Goal: Information Seeking & Learning: Learn about a topic

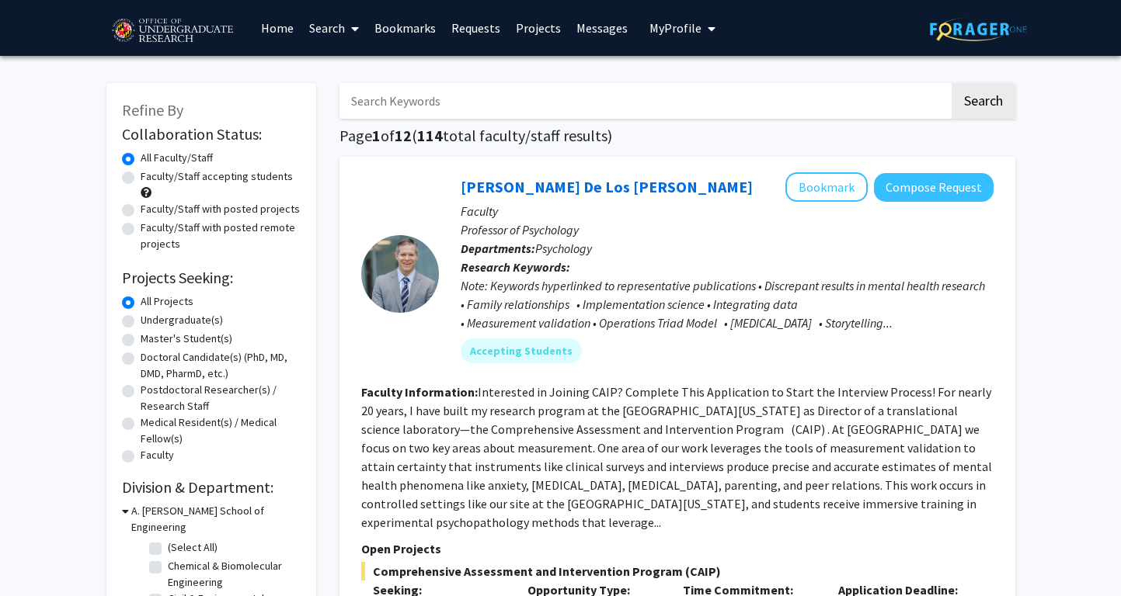
click at [214, 177] on label "Faculty/Staff accepting students" at bounding box center [217, 177] width 152 height 16
click at [151, 177] on input "Faculty/Staff accepting students" at bounding box center [146, 174] width 10 height 10
radio input "true"
click at [390, 112] on input "Search Keywords" at bounding box center [644, 101] width 610 height 36
type input "data"
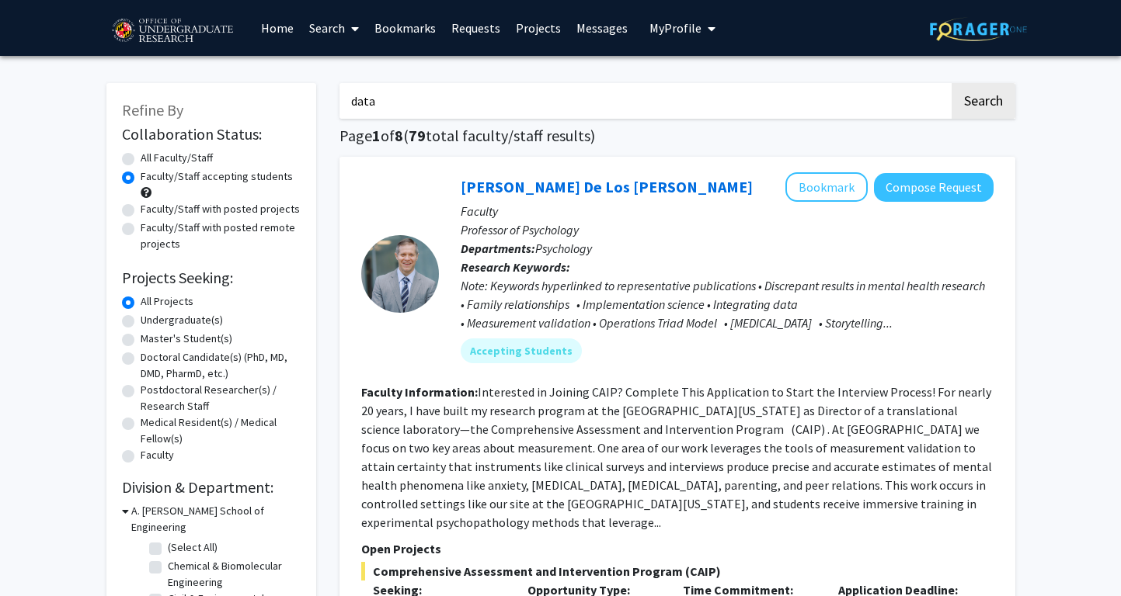
click at [951, 83] on button "Search" at bounding box center [983, 101] width 64 height 36
radio input "true"
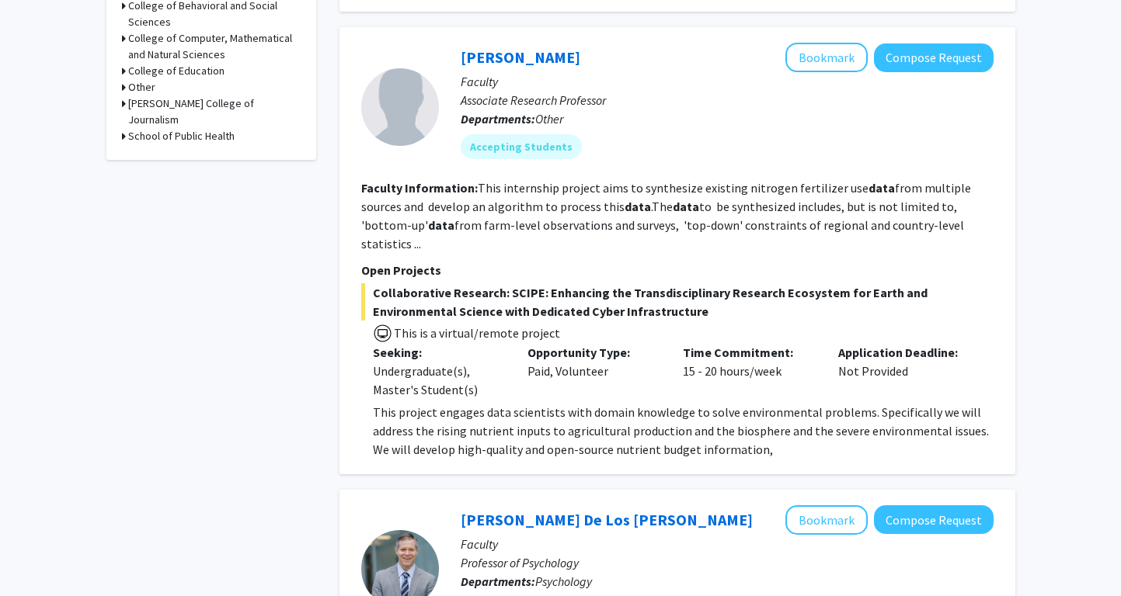
scroll to position [663, 0]
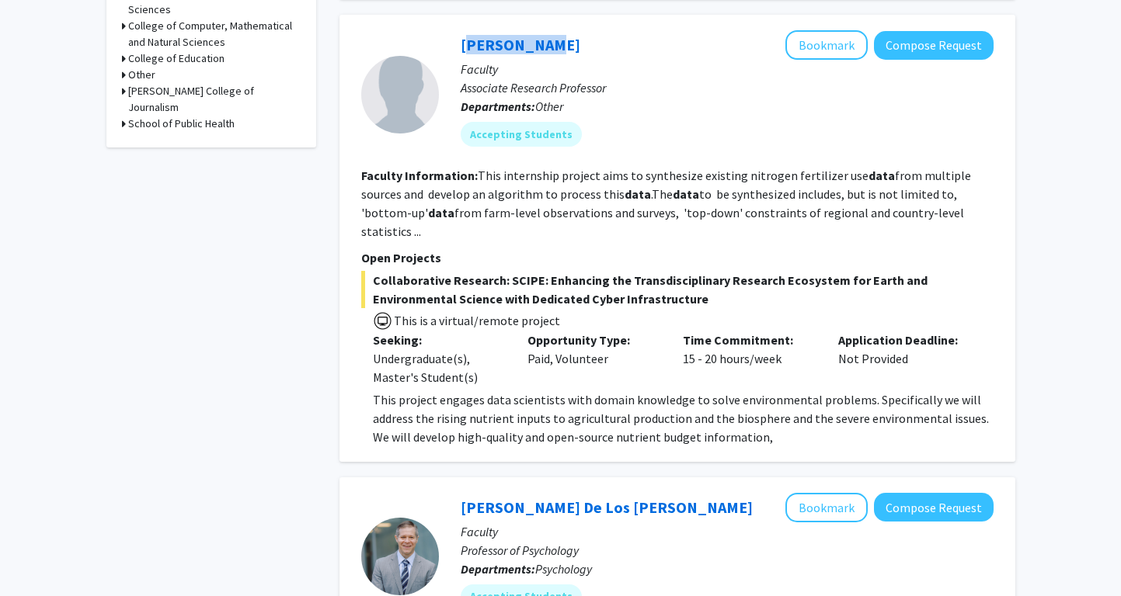
drag, startPoint x: 543, startPoint y: 45, endPoint x: 450, endPoint y: 45, distance: 93.2
click at [450, 45] on div "[PERSON_NAME] Bookmark Compose Request Faculty Associate Research Professor Dep…" at bounding box center [716, 94] width 554 height 128
copy link "[PERSON_NAME]"
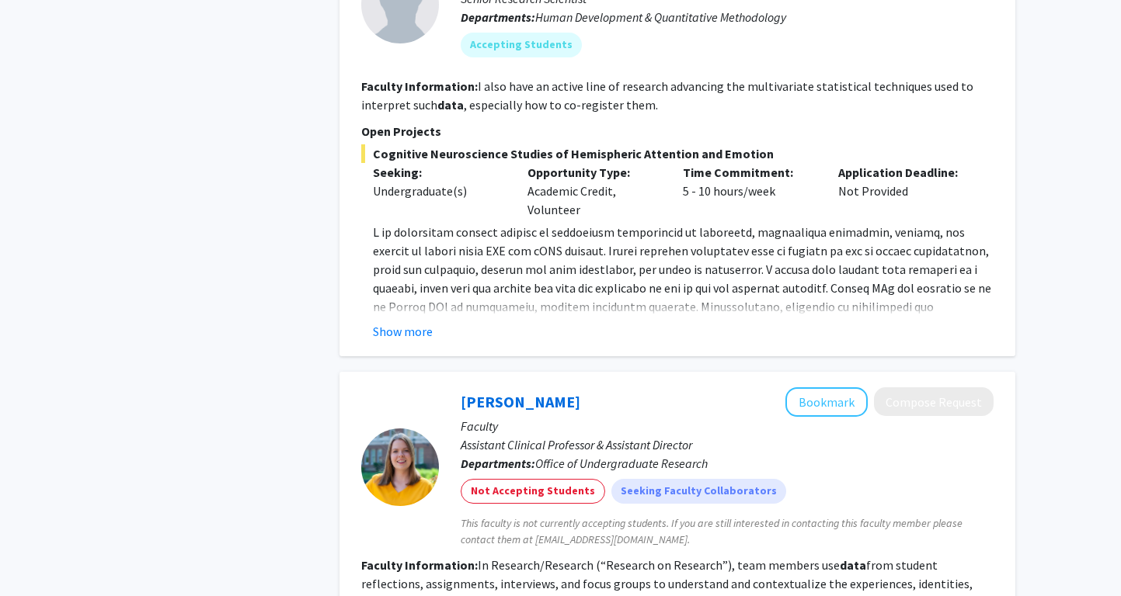
scroll to position [1725, 0]
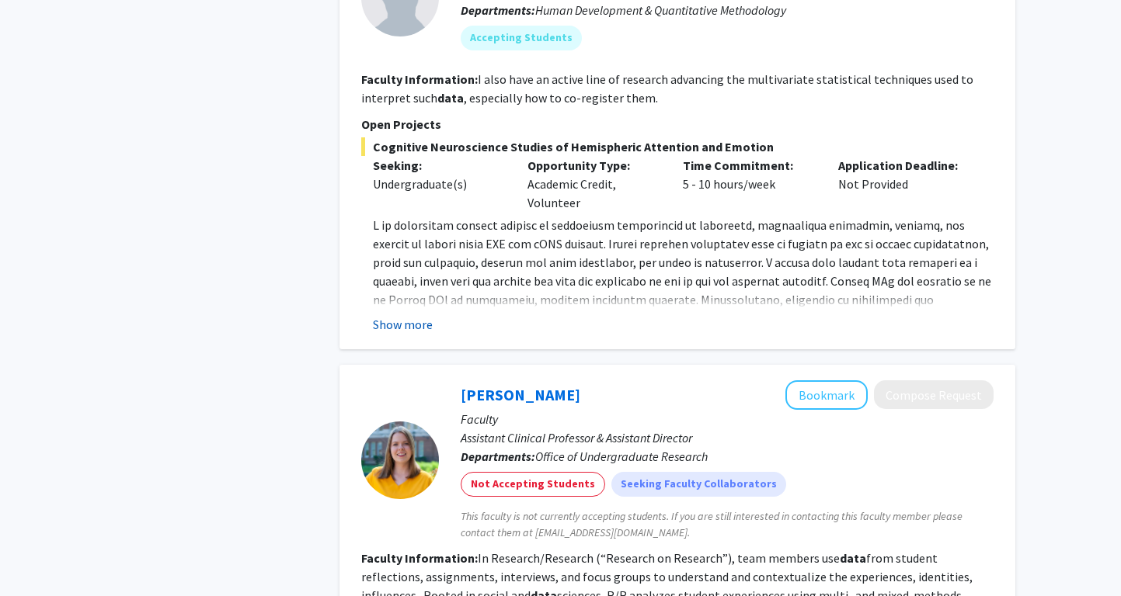
click at [397, 315] on button "Show more" at bounding box center [403, 324] width 60 height 19
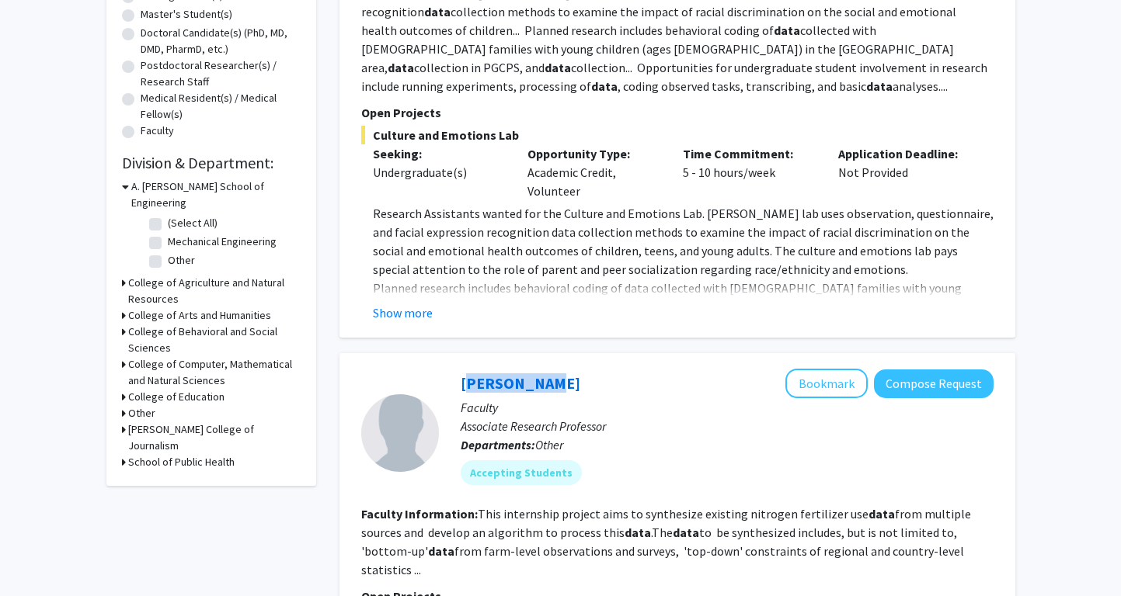
scroll to position [0, 0]
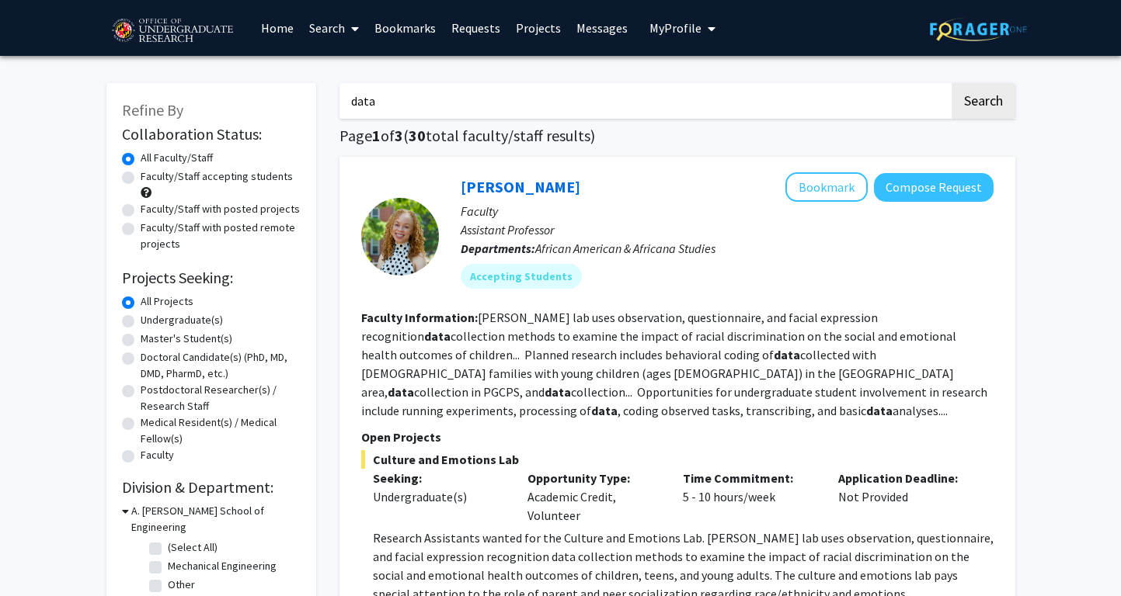
click at [181, 319] on label "Undergraduate(s)" at bounding box center [182, 320] width 82 height 16
click at [151, 319] on input "Undergraduate(s)" at bounding box center [146, 317] width 10 height 10
radio input "true"
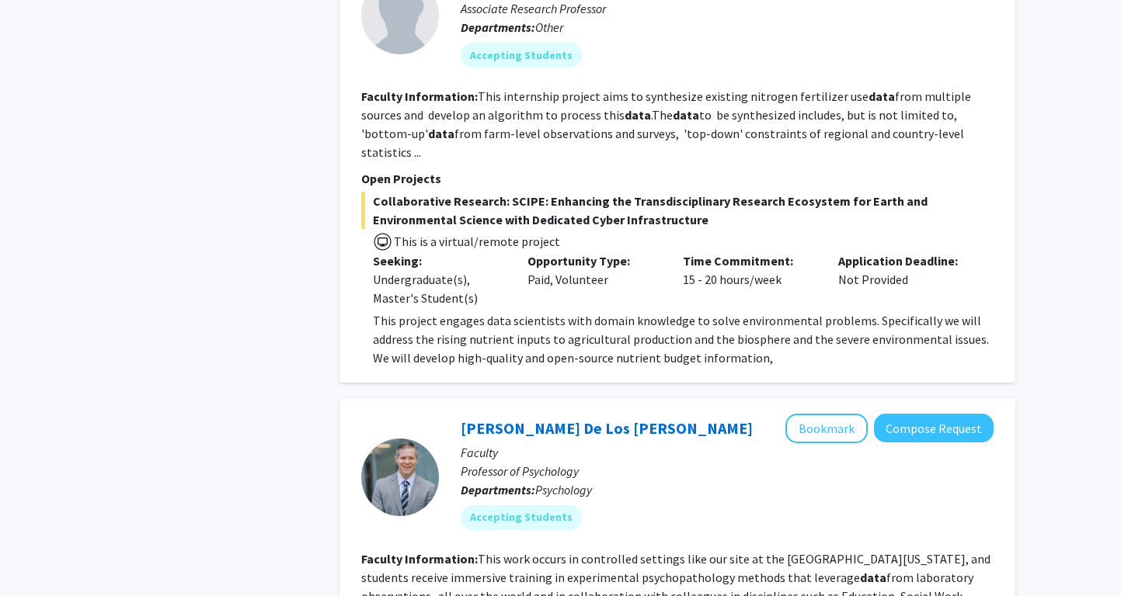
scroll to position [752, 0]
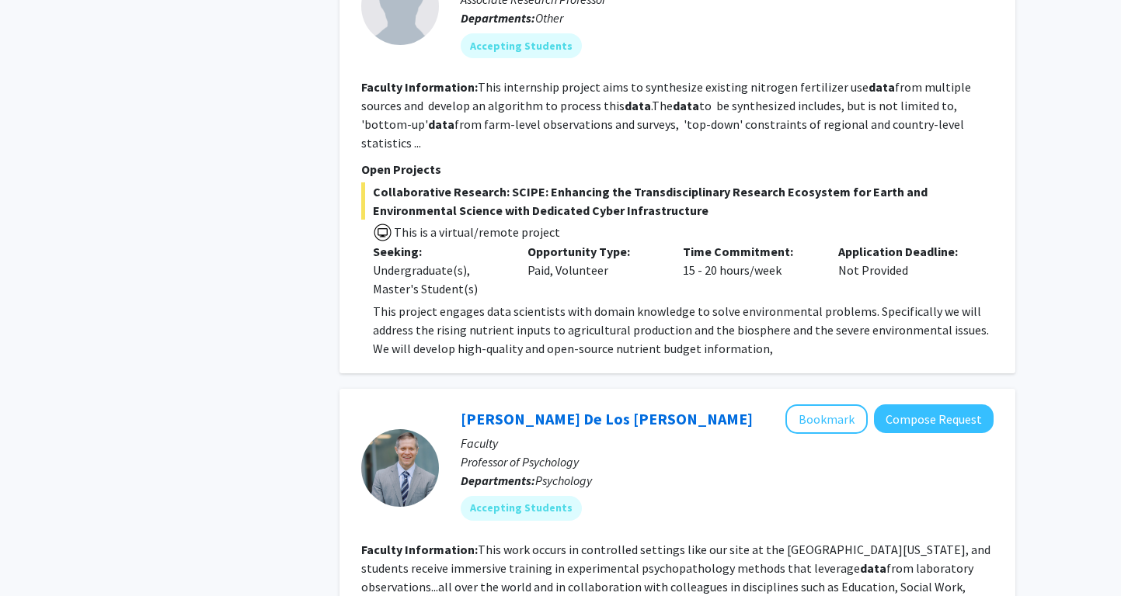
drag, startPoint x: 372, startPoint y: 179, endPoint x: 629, endPoint y: 198, distance: 257.7
click at [629, 198] on span "Collaborative Research: SCIPE: Enhancing the Transdisciplinary Research Ecosyst…" at bounding box center [677, 200] width 632 height 37
click at [801, 137] on fg-search-faculty "[PERSON_NAME] Bookmark Compose Request Faculty Associate Research Professor Dep…" at bounding box center [677, 150] width 632 height 416
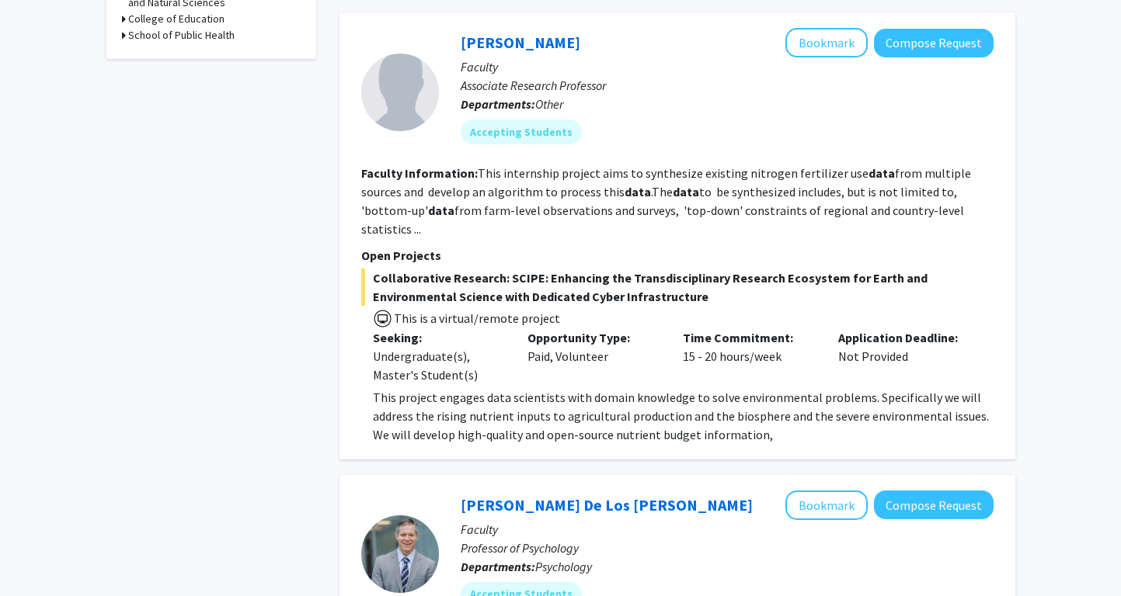
scroll to position [470, 0]
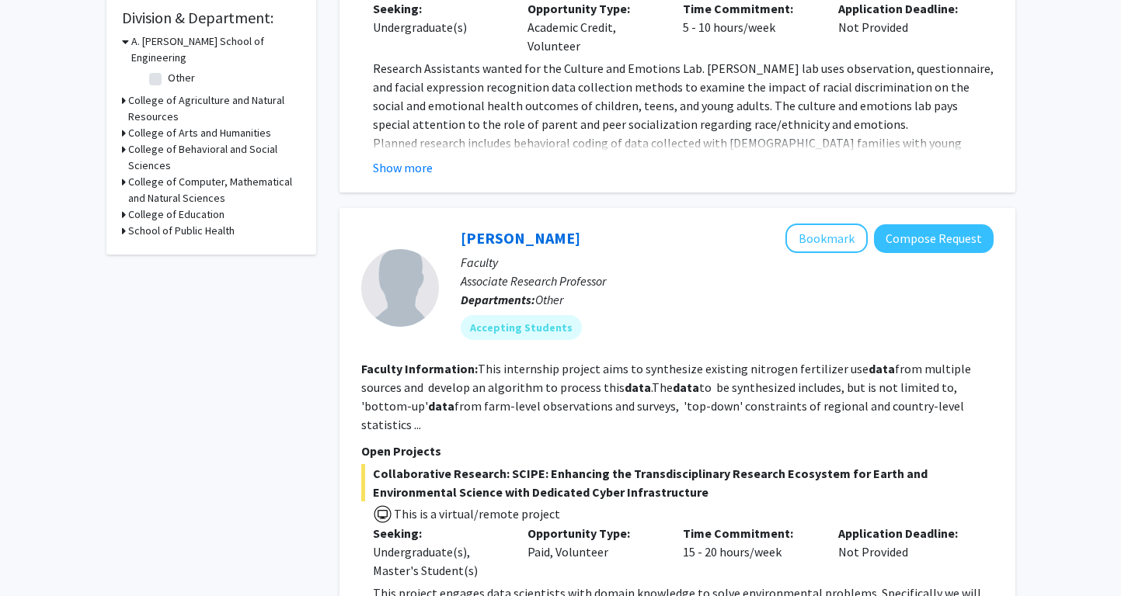
drag, startPoint x: 502, startPoint y: 454, endPoint x: 640, endPoint y: 484, distance: 140.6
click at [640, 484] on div "Collaborative Research: SCIPE: Enhancing the Transdisciplinary Research Ecosyst…" at bounding box center [677, 552] width 632 height 176
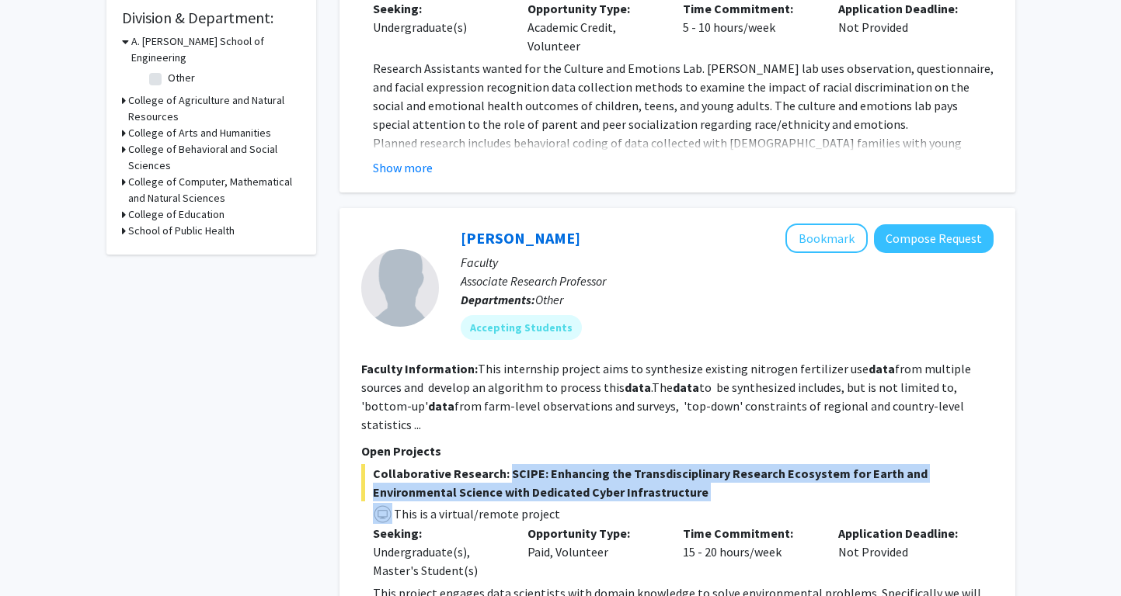
copy span "SCIPE: Enhancing the Transdisciplinary Research Ecosystem for Earth and Environ…"
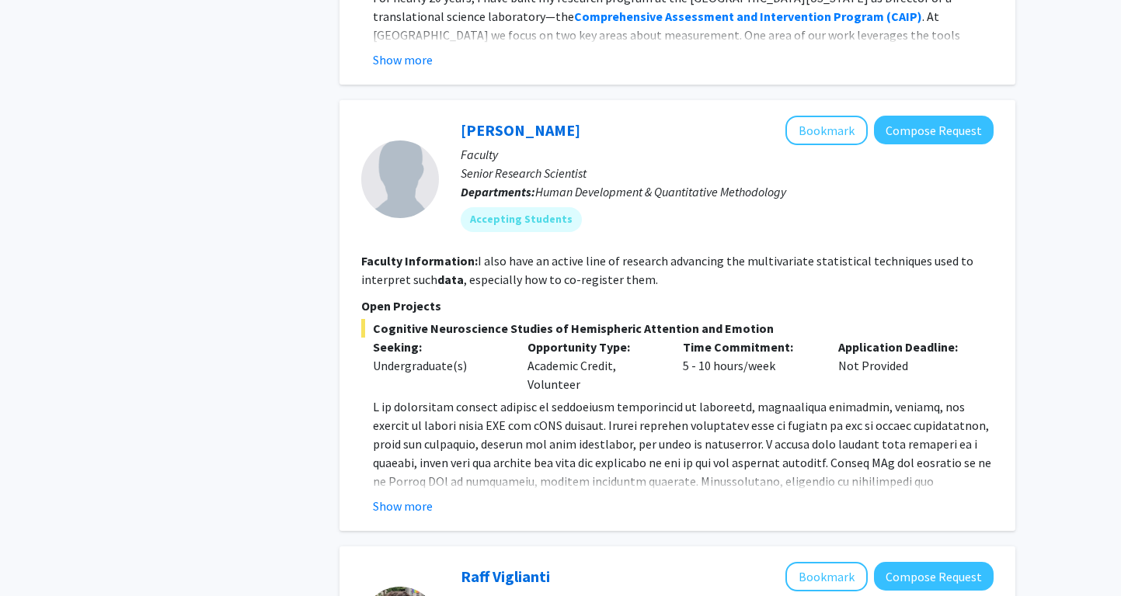
scroll to position [1647, 0]
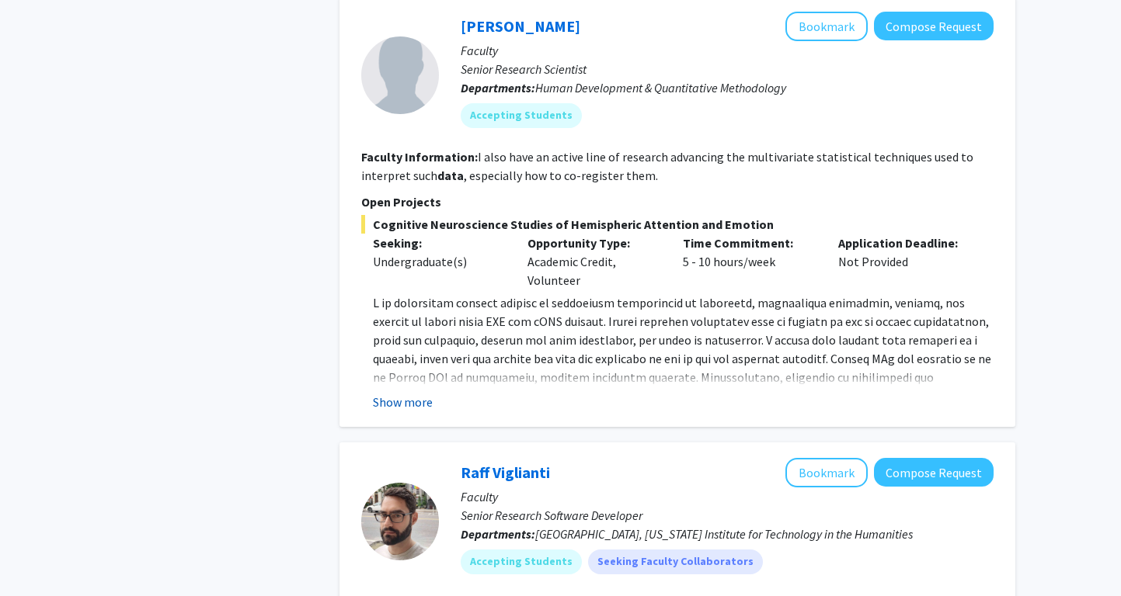
click at [406, 393] on button "Show more" at bounding box center [403, 402] width 60 height 19
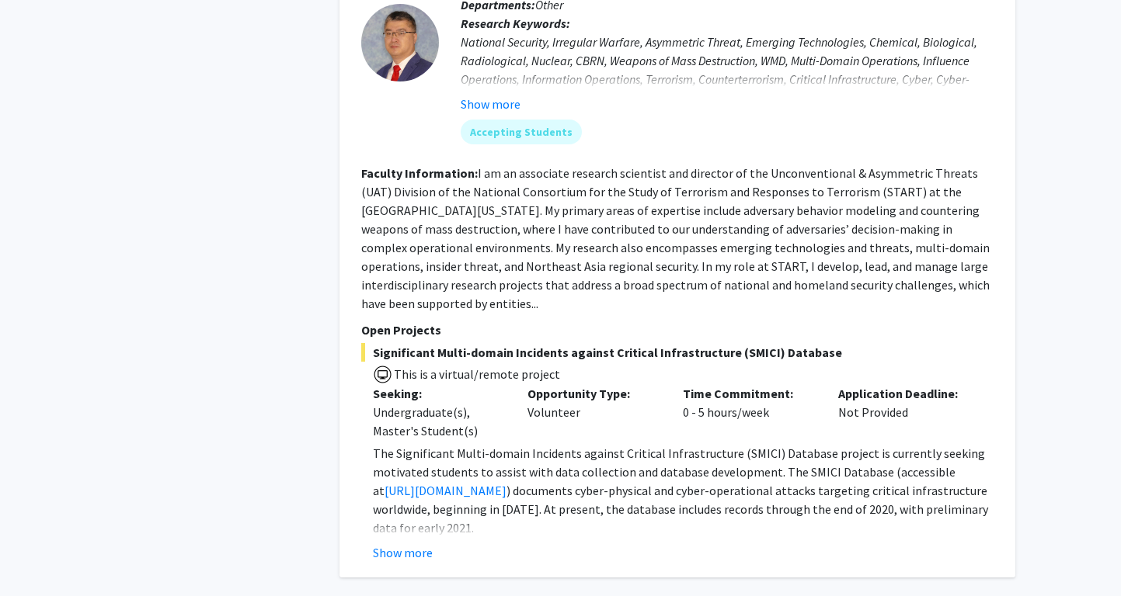
scroll to position [5829, 0]
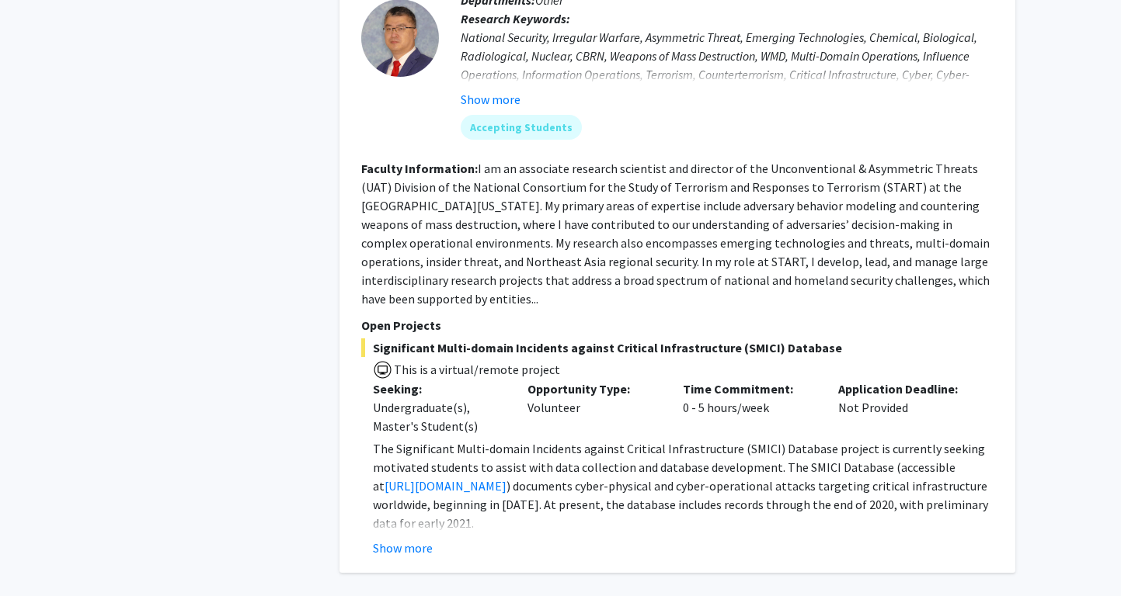
click at [434, 539] on div "Show more" at bounding box center [683, 548] width 620 height 19
click at [400, 539] on button "Show more" at bounding box center [403, 548] width 60 height 19
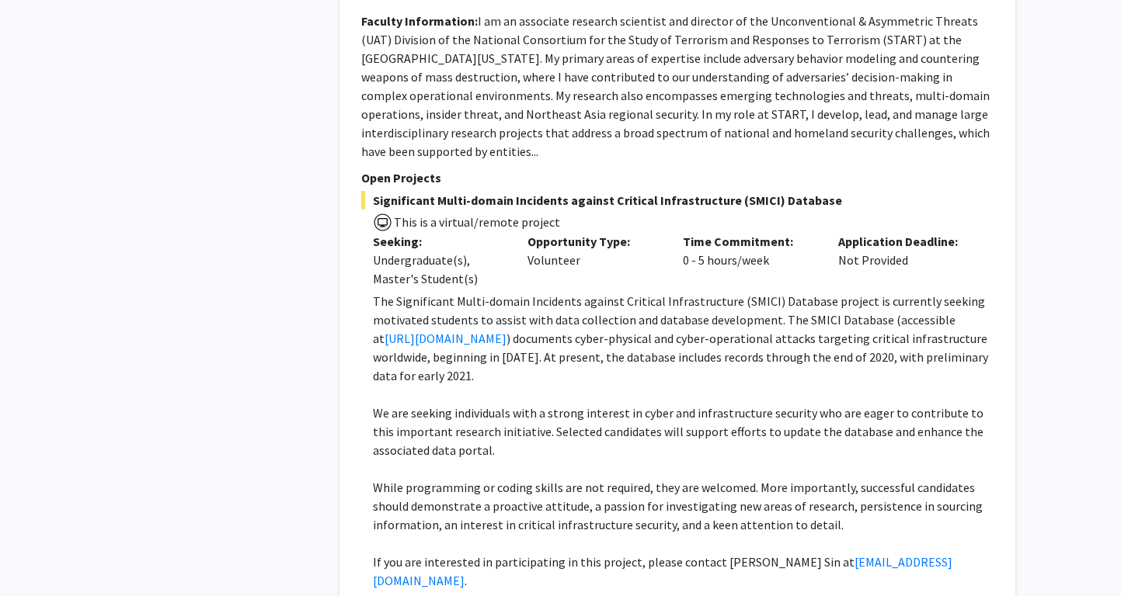
scroll to position [6089, 0]
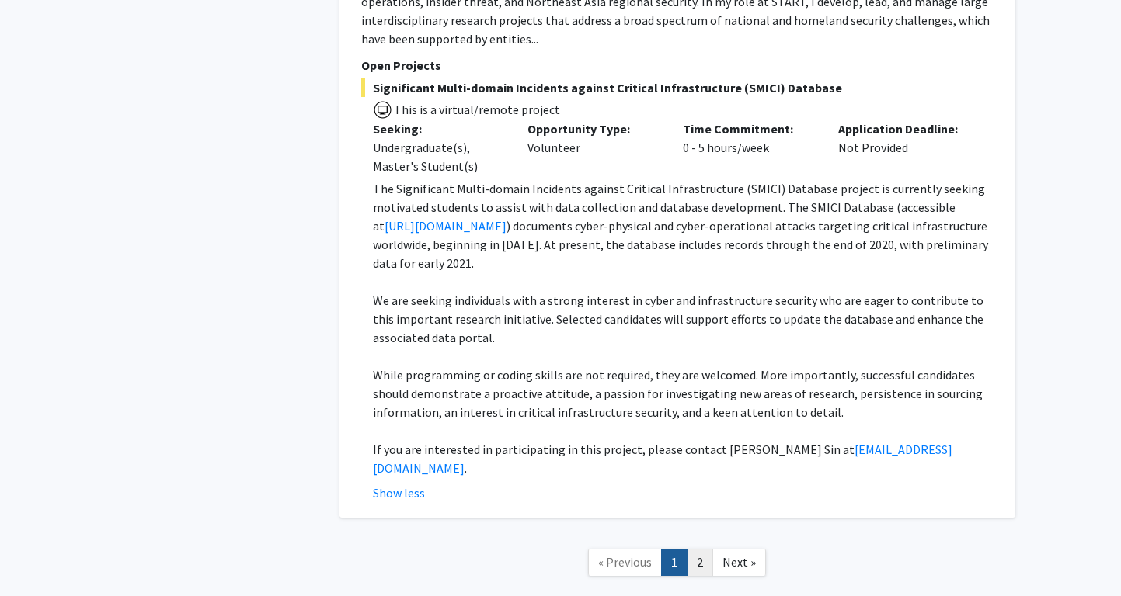
click at [698, 549] on link "2" at bounding box center [699, 562] width 26 height 27
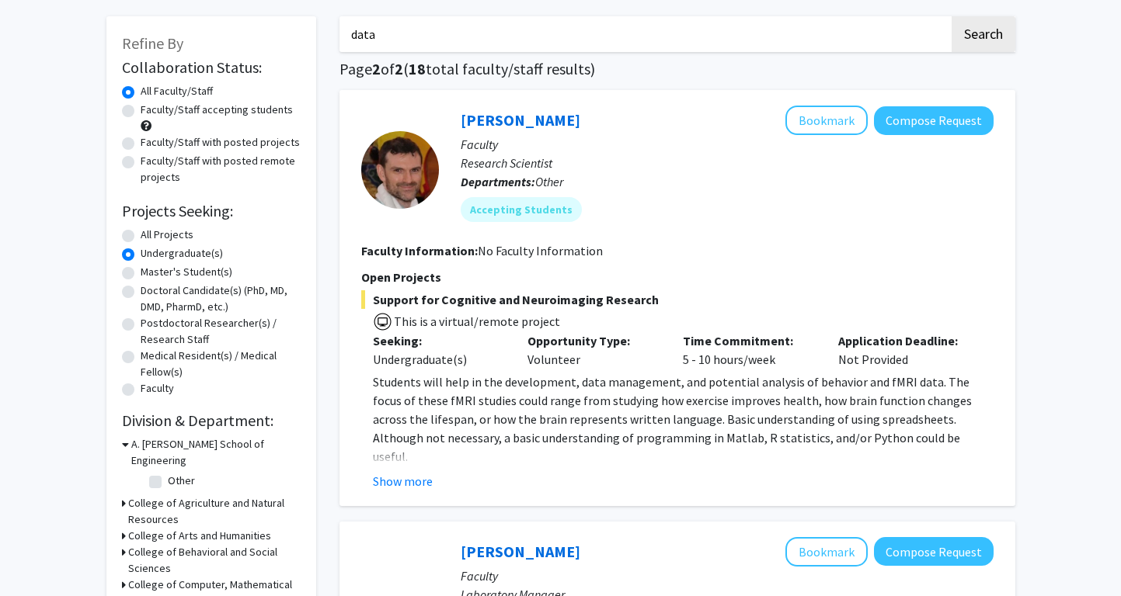
scroll to position [72, 0]
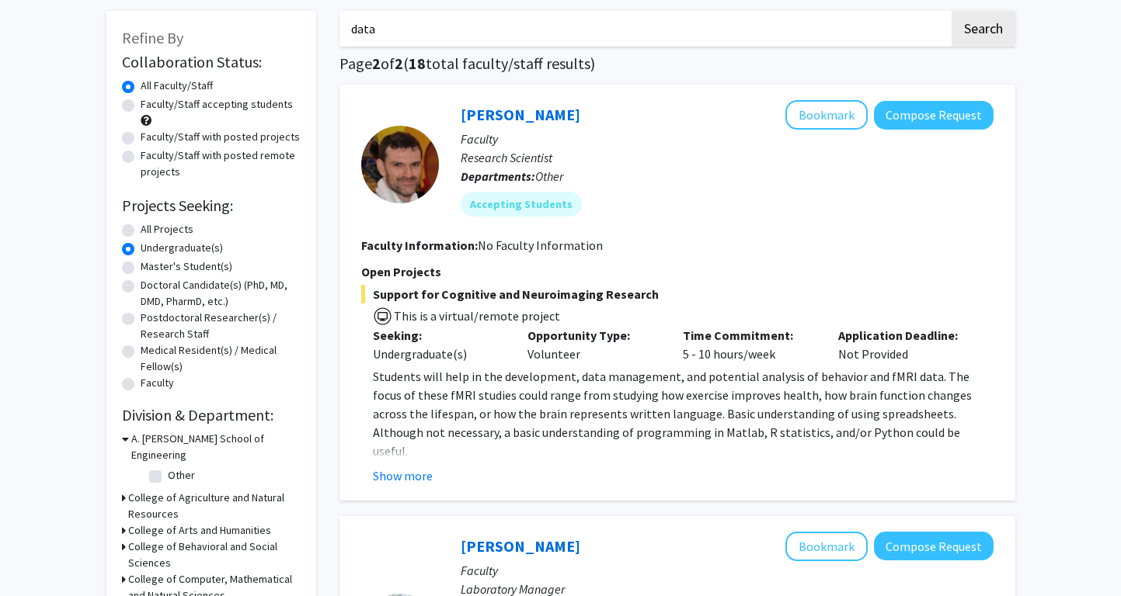
click at [404, 465] on fg-read-more "Students will help in the development, data management, and potential analysis …" at bounding box center [677, 426] width 632 height 118
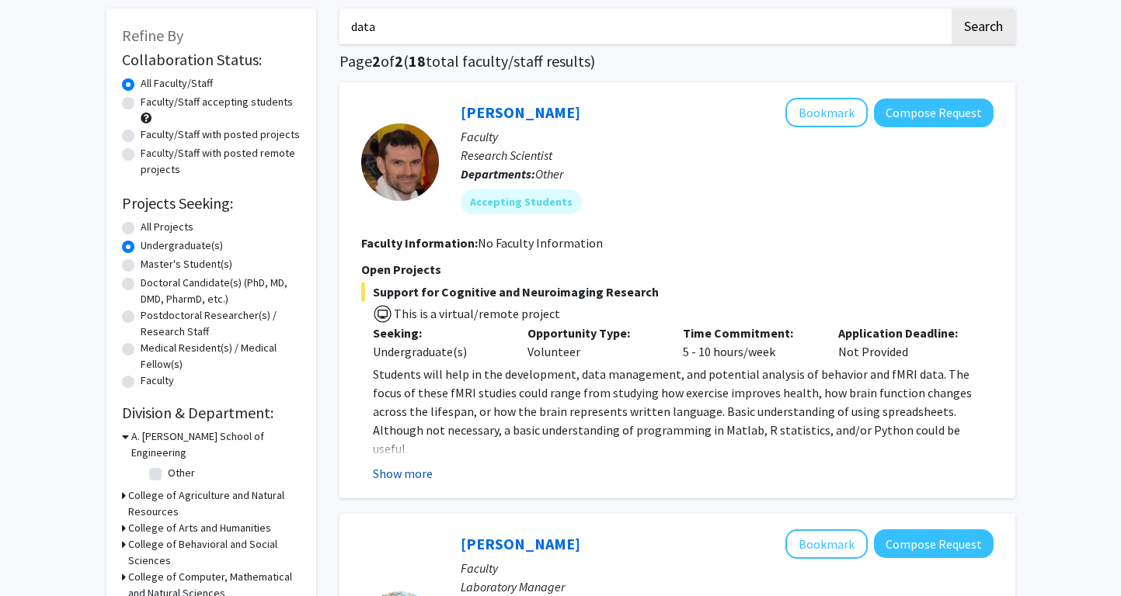
click at [384, 464] on button "Show more" at bounding box center [403, 473] width 60 height 19
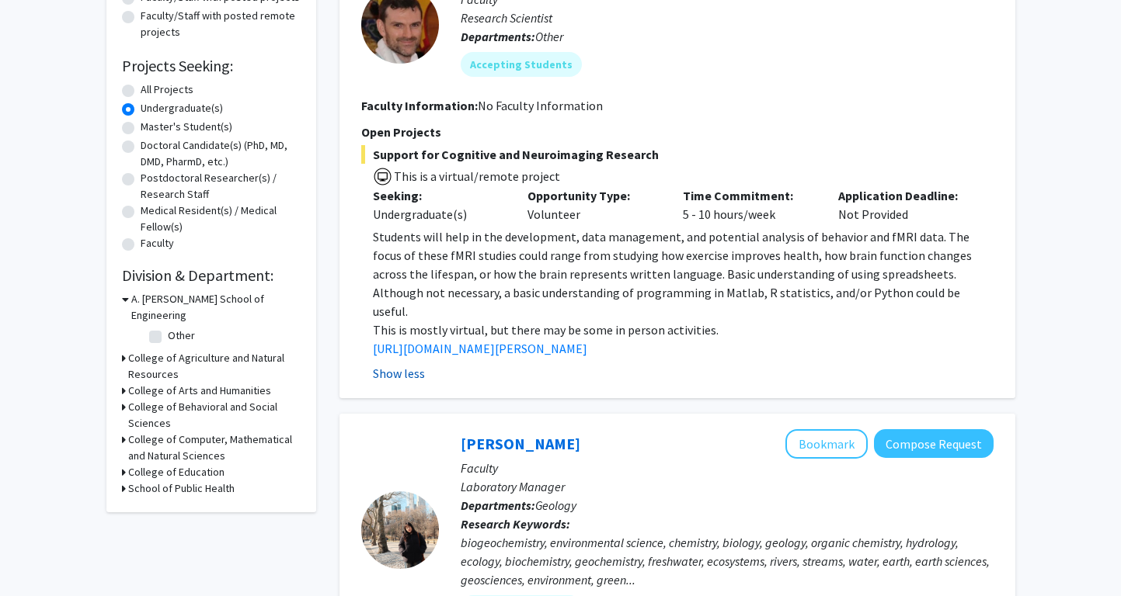
scroll to position [213, 0]
click at [479, 340] on link "[URL][DOMAIN_NAME][PERSON_NAME]" at bounding box center [480, 348] width 214 height 16
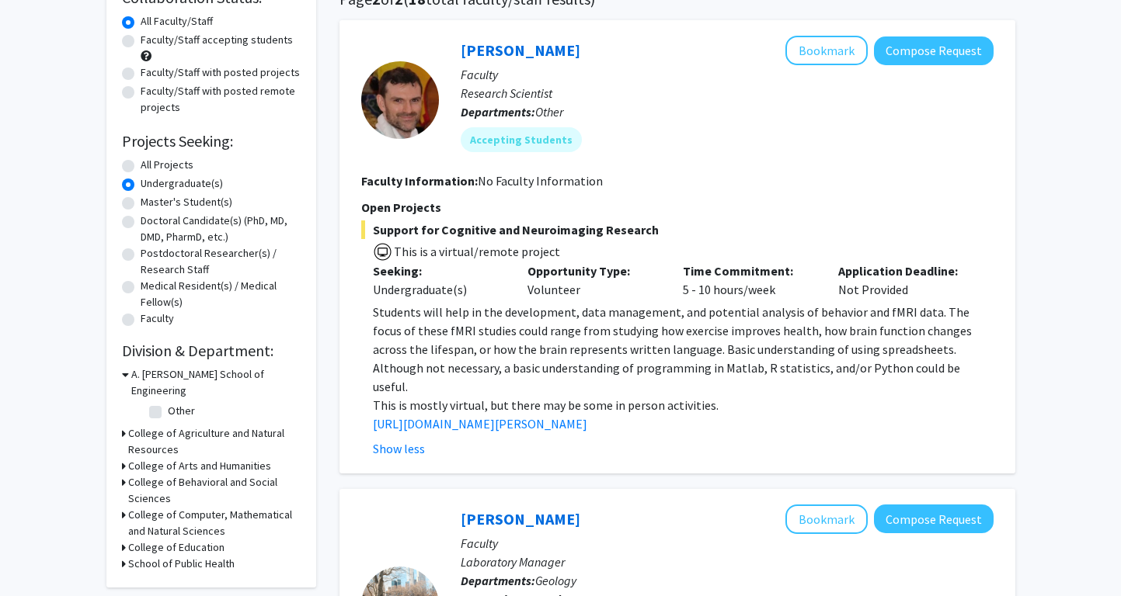
scroll to position [111, 0]
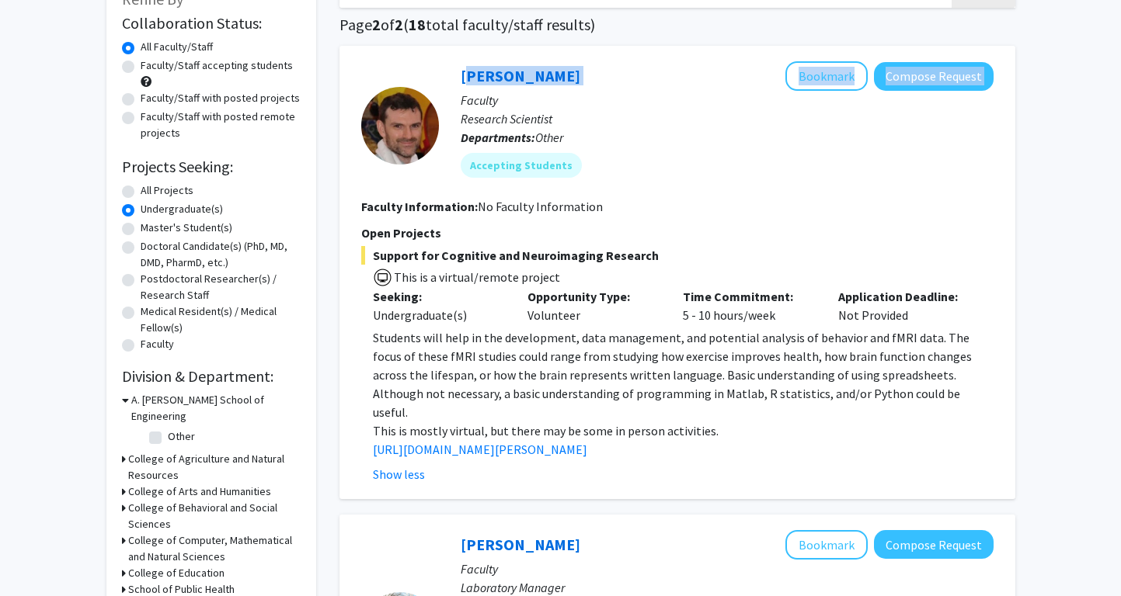
drag, startPoint x: 575, startPoint y: 79, endPoint x: 456, endPoint y: 77, distance: 118.8
click at [456, 77] on div "[PERSON_NAME] Bookmark Compose Request Faculty Research Scientist Departments: …" at bounding box center [716, 125] width 554 height 128
copy div "[PERSON_NAME] Bookmark Compose Request"
click at [700, 77] on div "[PERSON_NAME] Bookmark Compose Request" at bounding box center [727, 76] width 533 height 30
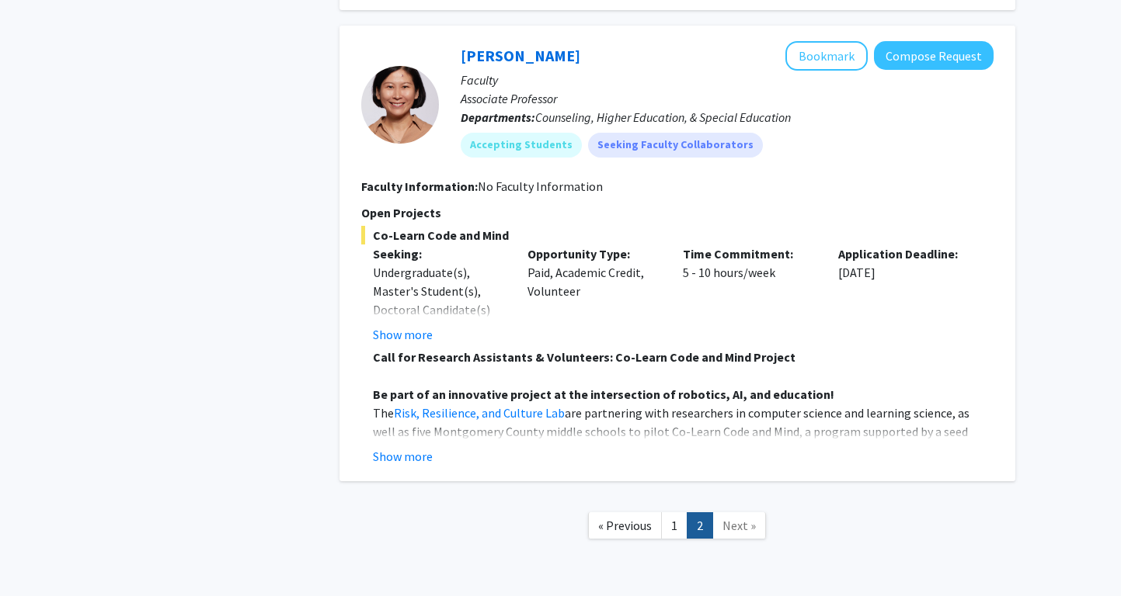
scroll to position [4426, 0]
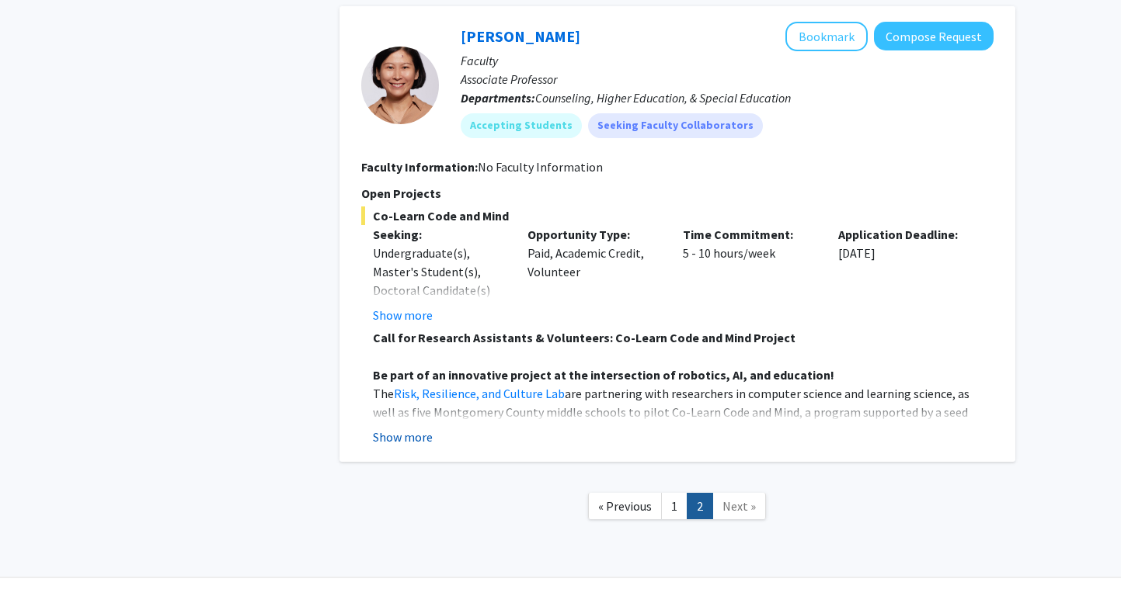
click at [398, 428] on button "Show more" at bounding box center [403, 437] width 60 height 19
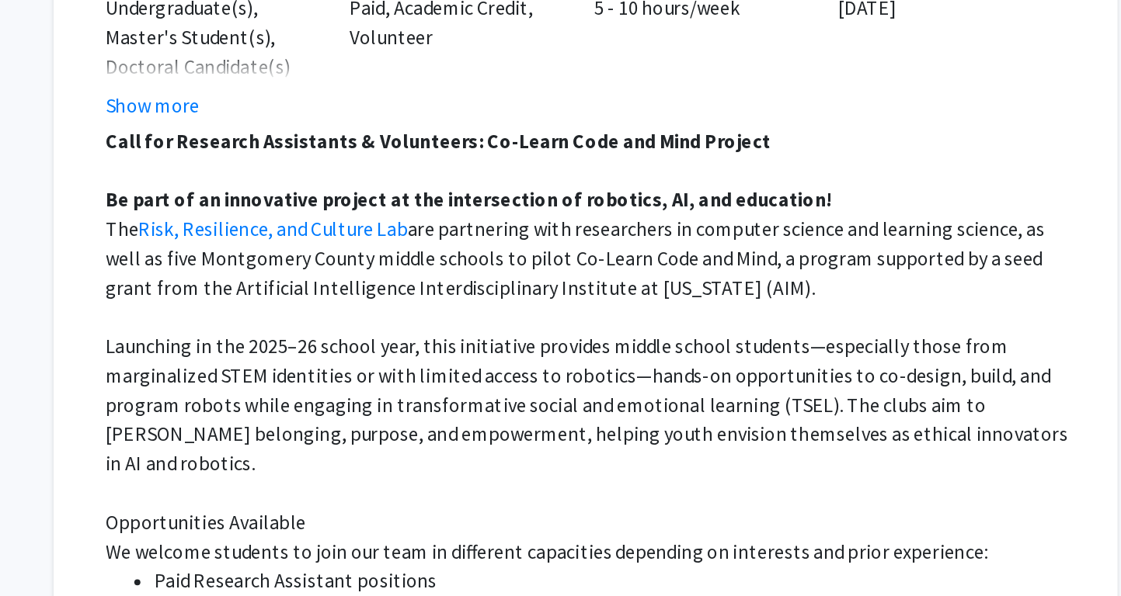
scroll to position [4672, 0]
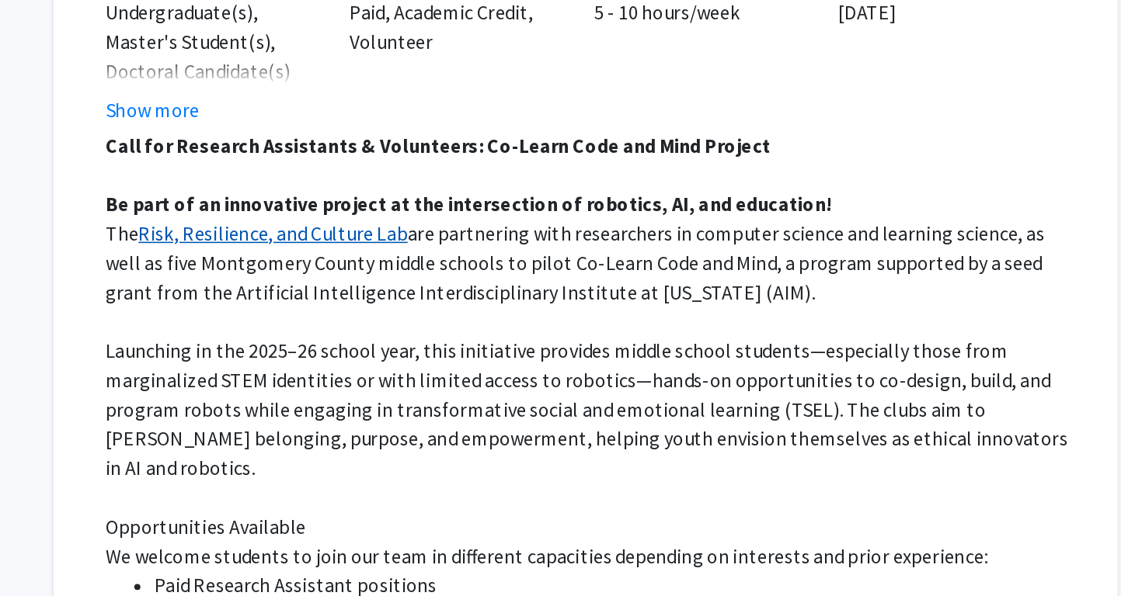
click at [538, 141] on link "Risk, Resilience, and Culture Lab" at bounding box center [479, 149] width 171 height 16
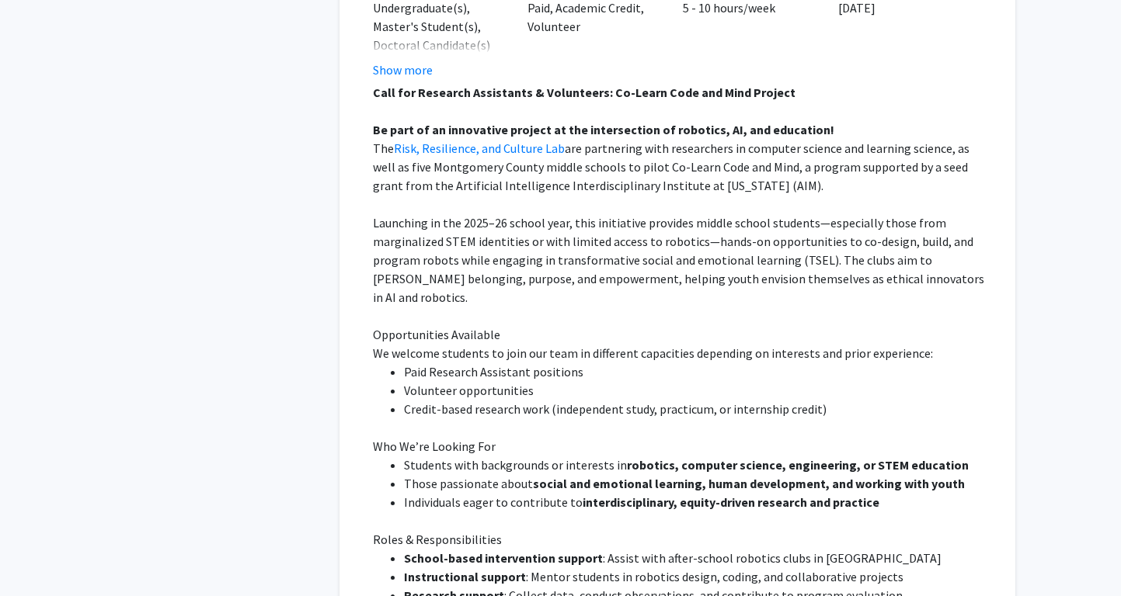
scroll to position [5079, 0]
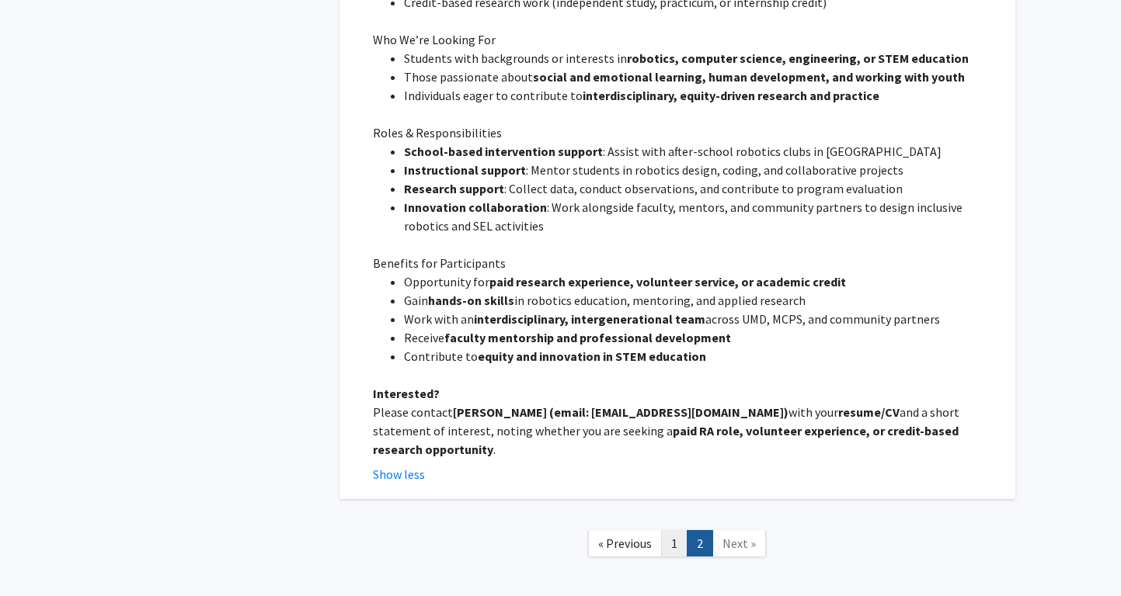
click at [669, 530] on link "1" at bounding box center [674, 543] width 26 height 27
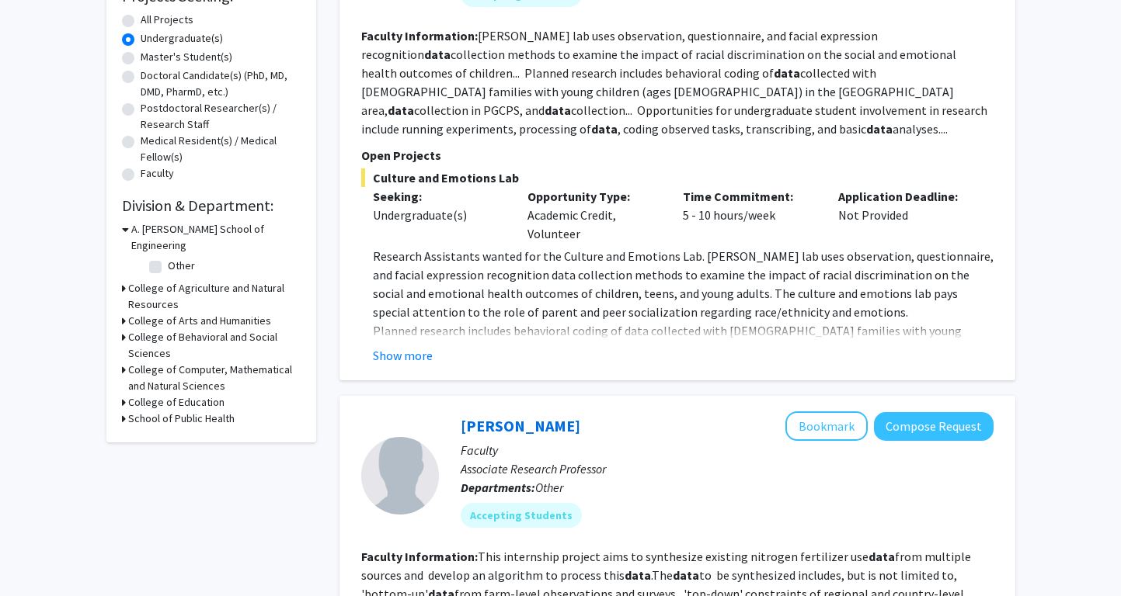
scroll to position [342, 0]
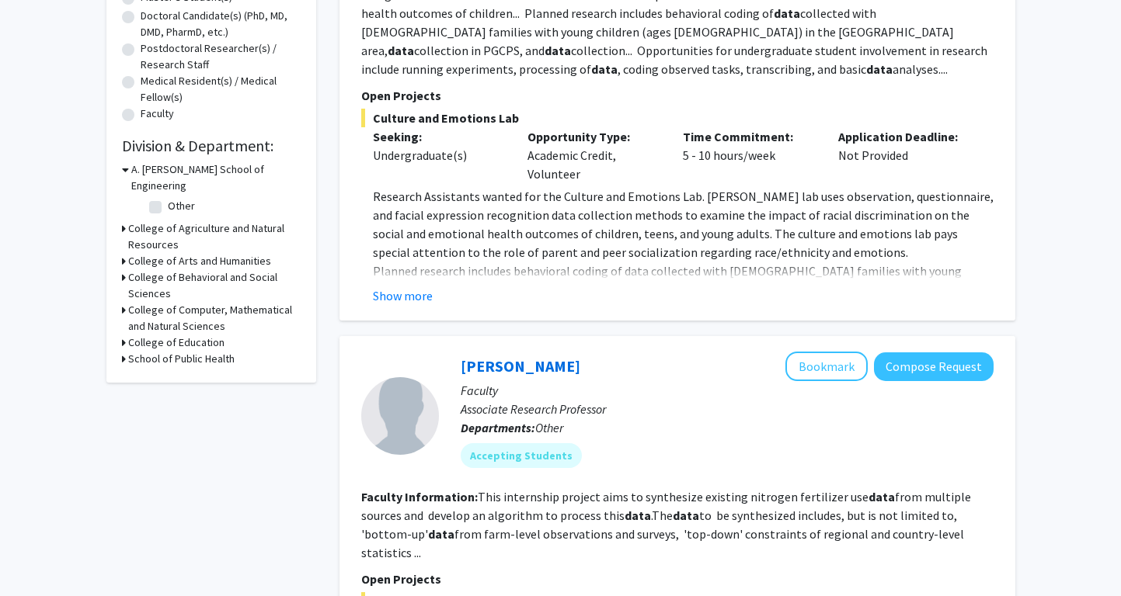
click at [402, 283] on fg-read-more "Research Assistants wanted for the Culture and Emotions Lab. [PERSON_NAME] lab …" at bounding box center [677, 246] width 632 height 118
click at [401, 302] on button "Show more" at bounding box center [403, 296] width 60 height 19
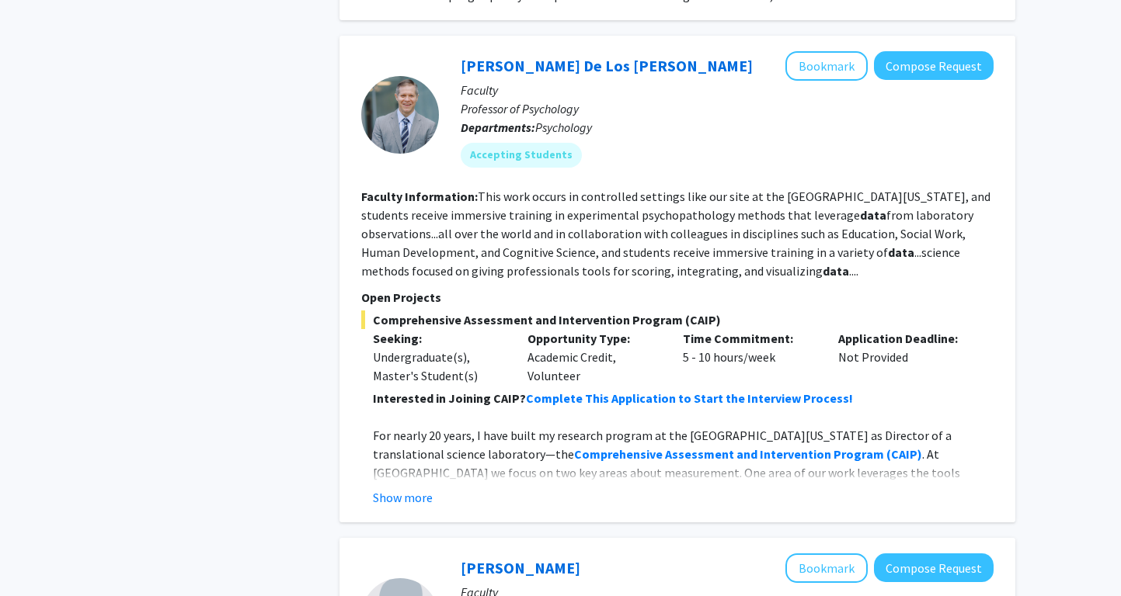
scroll to position [1222, 0]
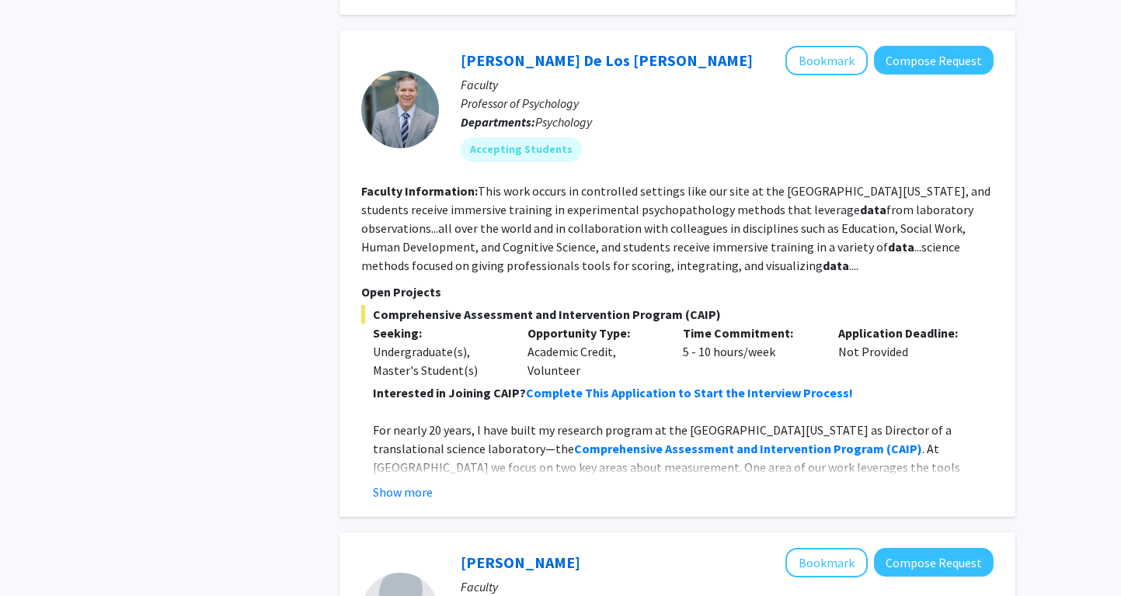
click at [401, 468] on div "[PERSON_NAME] De Los [PERSON_NAME] Bookmark Compose Request Faculty Professor o…" at bounding box center [677, 273] width 676 height 487
click at [400, 483] on button "Show more" at bounding box center [403, 492] width 60 height 19
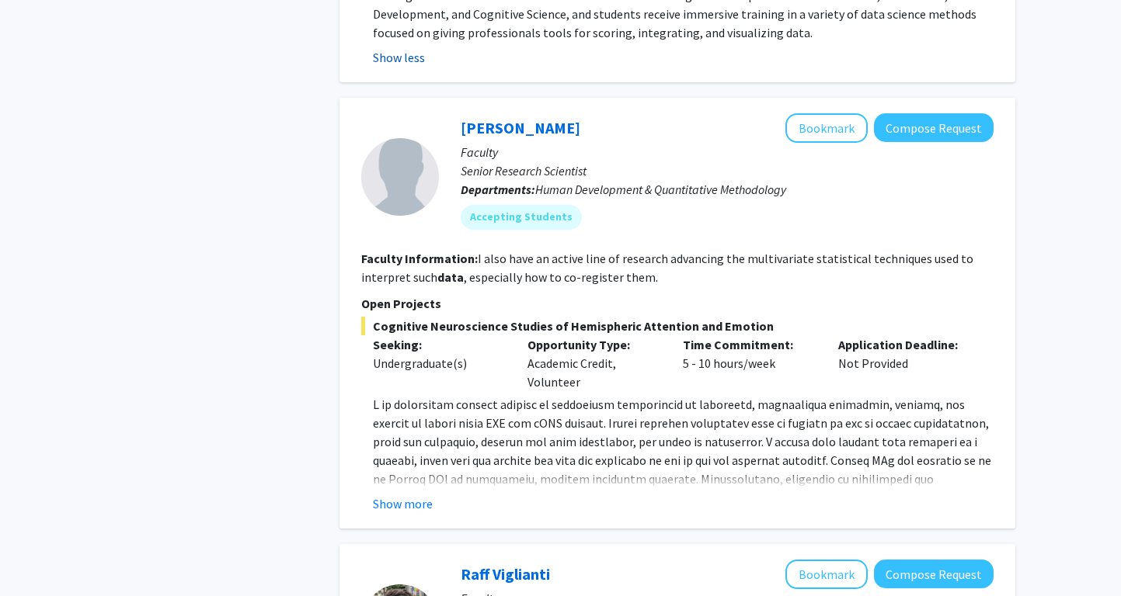
scroll to position [1882, 0]
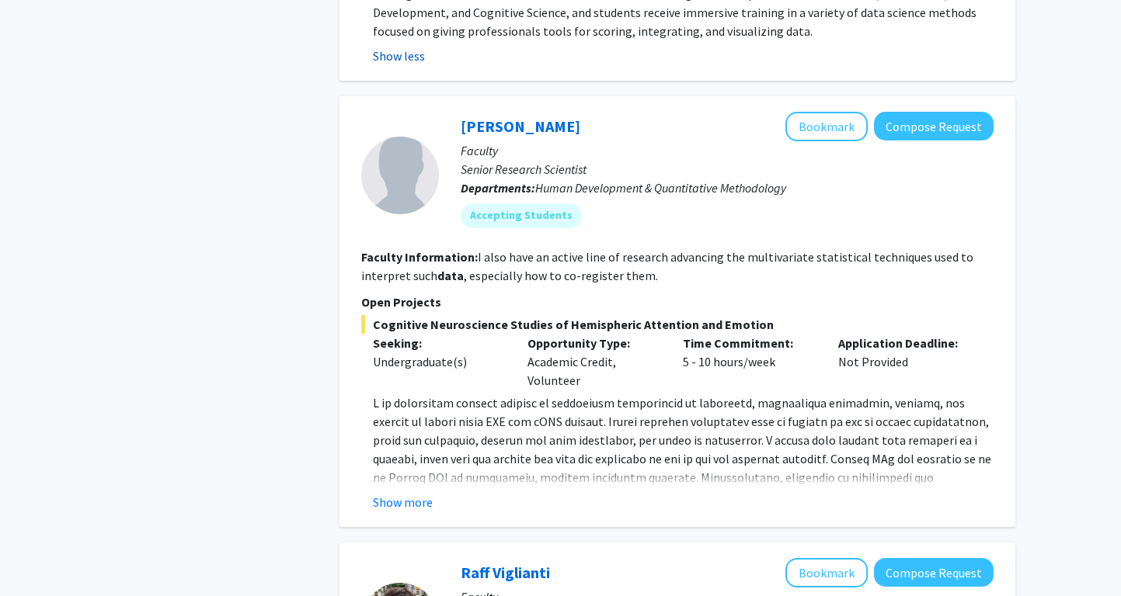
click at [400, 493] on button "Show more" at bounding box center [403, 502] width 60 height 19
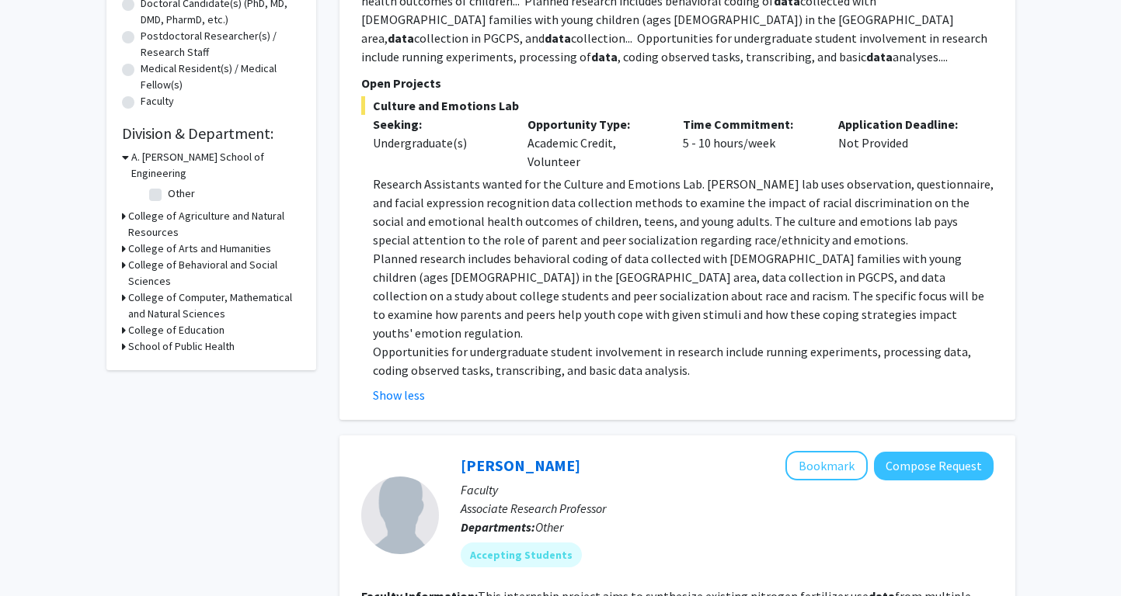
scroll to position [0, 0]
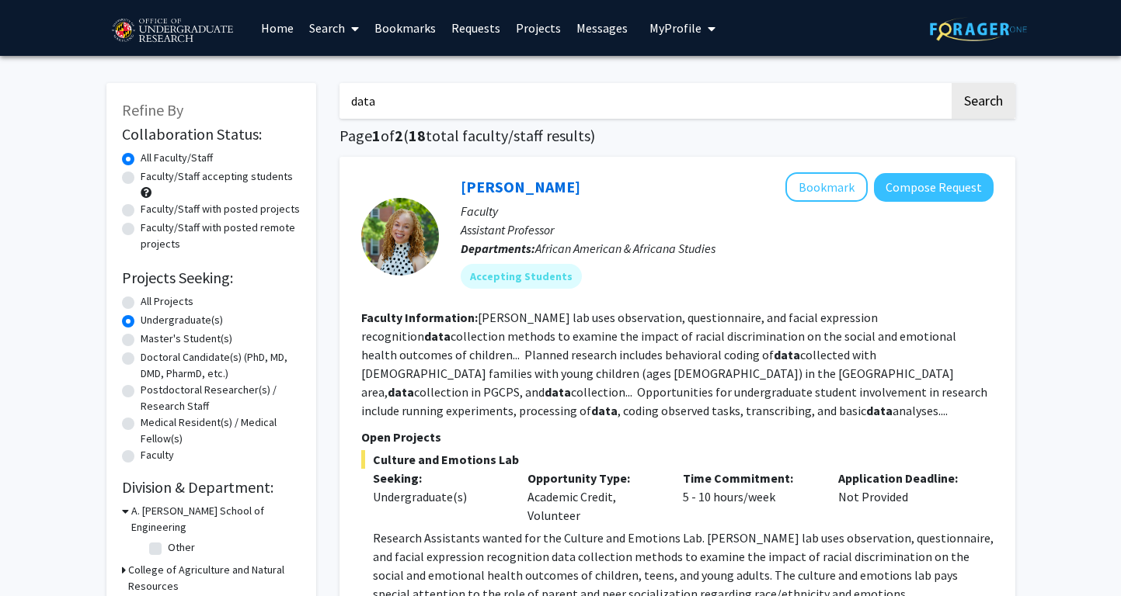
click at [565, 96] on input "data" at bounding box center [644, 101] width 610 height 36
type input "d"
click at [951, 83] on button "Search" at bounding box center [983, 101] width 64 height 36
radio input "true"
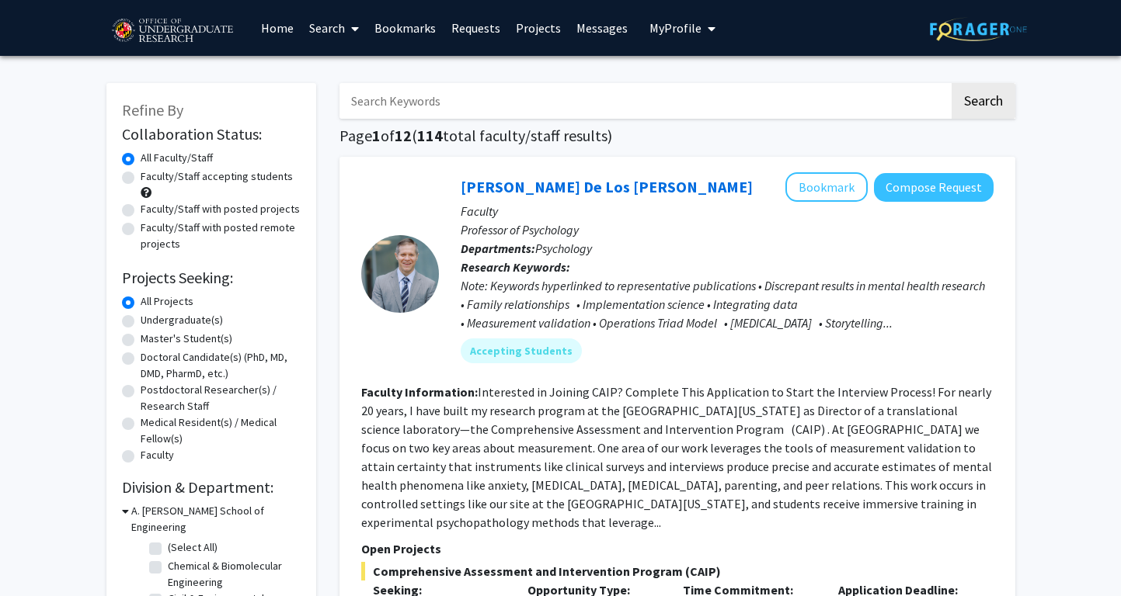
click at [310, 34] on link "Search" at bounding box center [333, 28] width 65 height 54
click at [318, 72] on span "Faculty/Staff" at bounding box center [358, 71] width 114 height 31
click at [327, 30] on link "Search" at bounding box center [333, 28] width 65 height 54
click at [327, 104] on span "Students" at bounding box center [348, 102] width 95 height 31
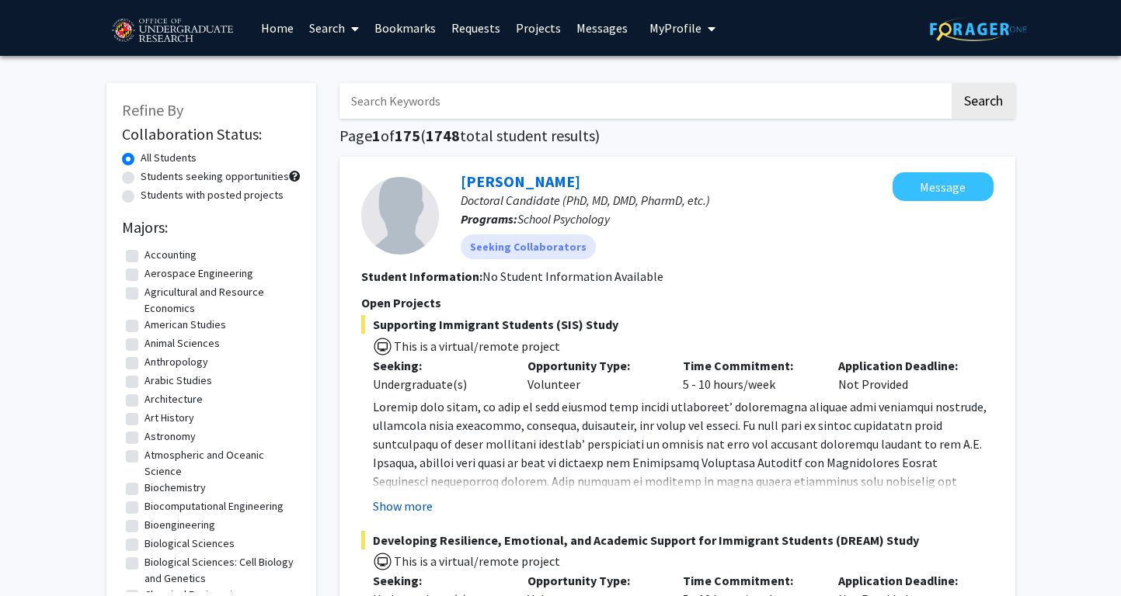
click at [414, 501] on button "Show more" at bounding box center [403, 506] width 60 height 19
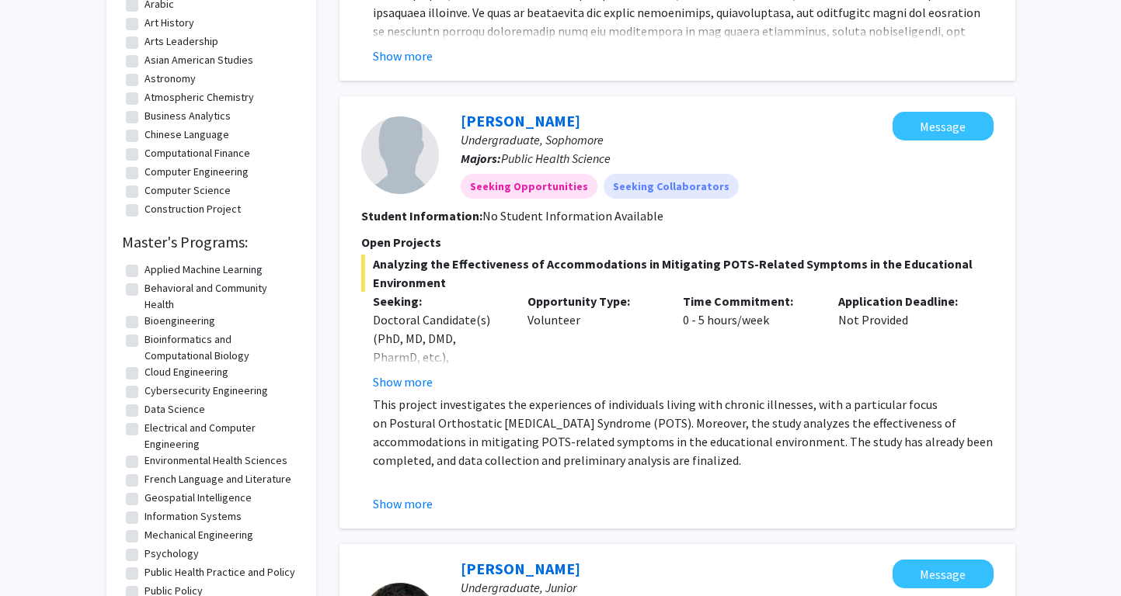
scroll to position [763, 0]
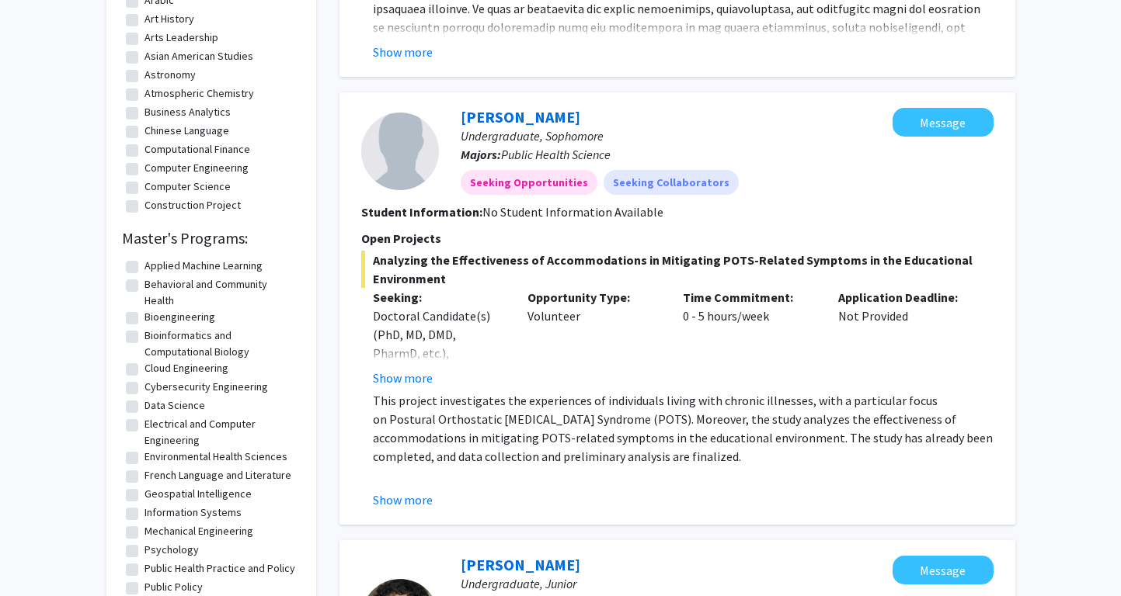
click at [414, 501] on button "Show more" at bounding box center [403, 500] width 60 height 19
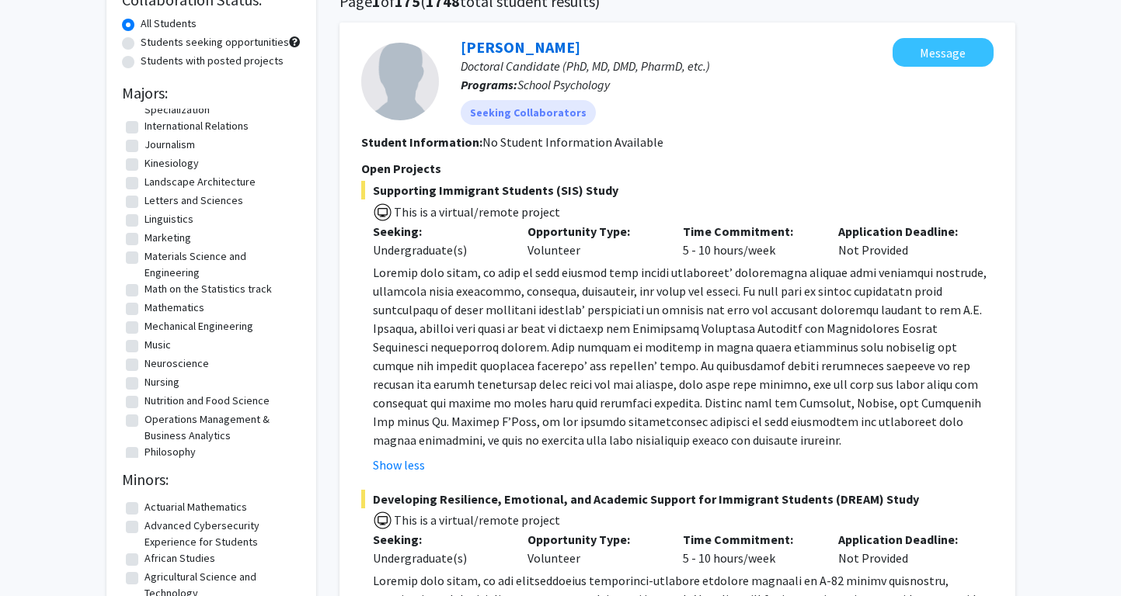
scroll to position [957, 0]
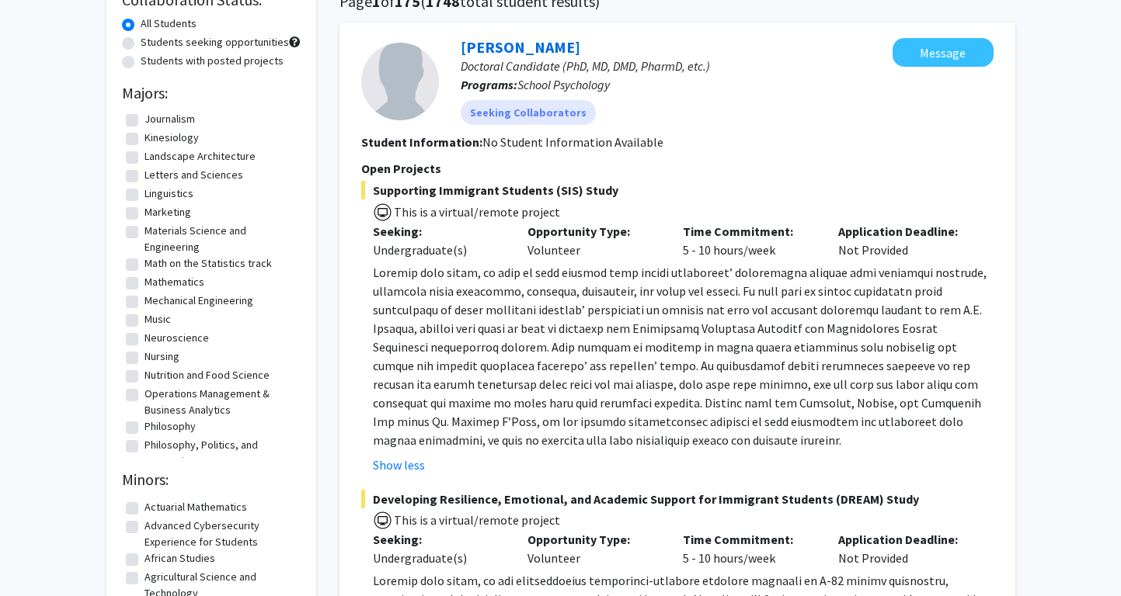
click at [144, 290] on label "Mathematics" at bounding box center [174, 282] width 60 height 16
click at [144, 284] on input "Mathematics" at bounding box center [149, 279] width 10 height 10
checkbox input "true"
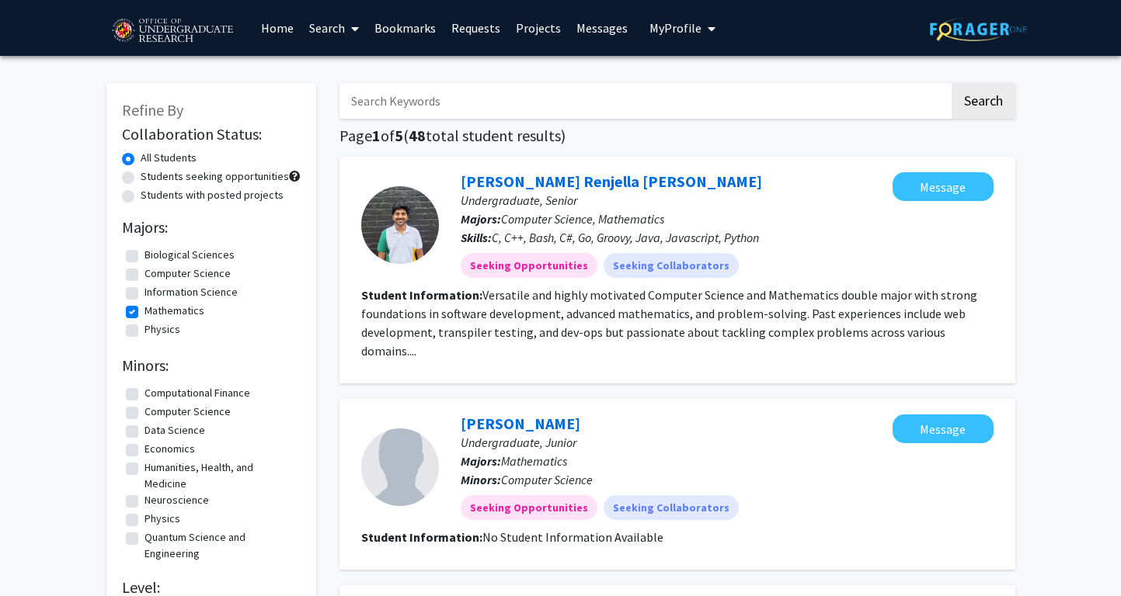
click at [144, 311] on label "Mathematics" at bounding box center [174, 311] width 60 height 16
click at [144, 311] on input "Mathematics" at bounding box center [149, 308] width 10 height 10
checkbox input "false"
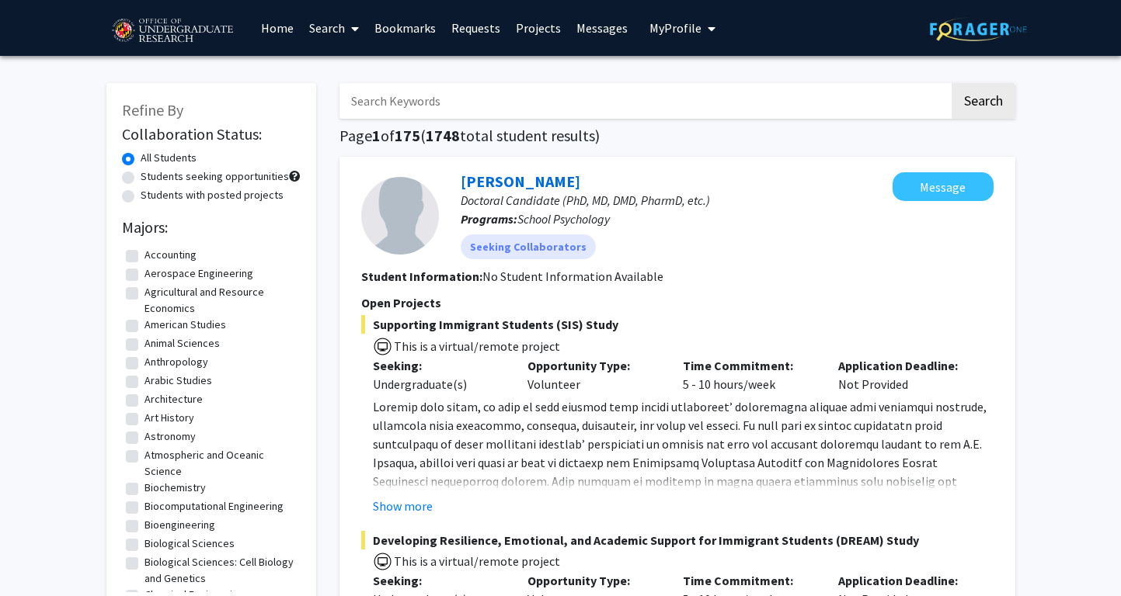
click at [163, 173] on label "Students seeking opportunities" at bounding box center [215, 177] width 148 height 16
click at [151, 173] on input "Students seeking opportunities" at bounding box center [146, 174] width 10 height 10
radio input "true"
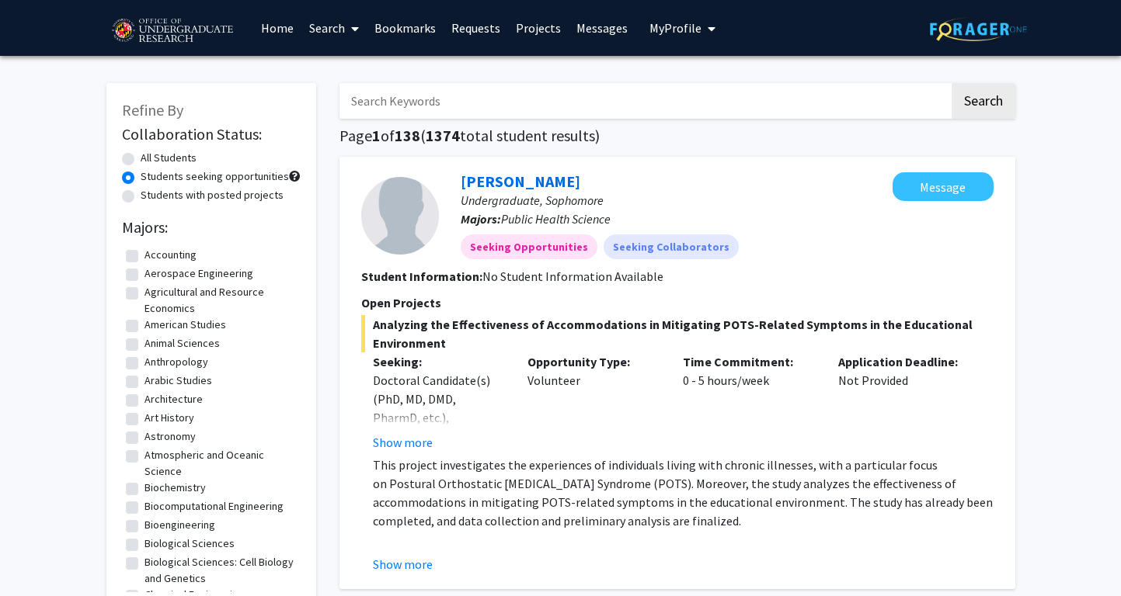
click at [342, 27] on link "Search" at bounding box center [333, 28] width 65 height 54
click at [342, 71] on span "Faculty/Staff" at bounding box center [358, 71] width 114 height 31
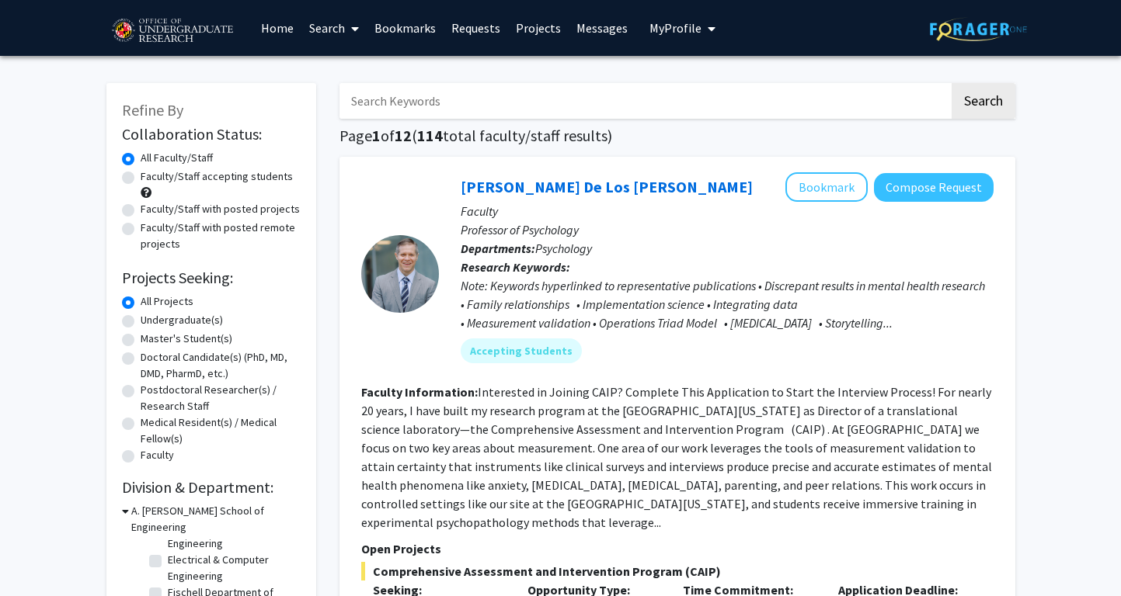
click at [185, 321] on label "Undergraduate(s)" at bounding box center [182, 320] width 82 height 16
click at [151, 321] on input "Undergraduate(s)" at bounding box center [146, 317] width 10 height 10
radio input "true"
click at [203, 191] on div "Faculty/Staff accepting students" at bounding box center [211, 185] width 179 height 33
click at [198, 174] on label "Faculty/Staff accepting students" at bounding box center [217, 177] width 152 height 16
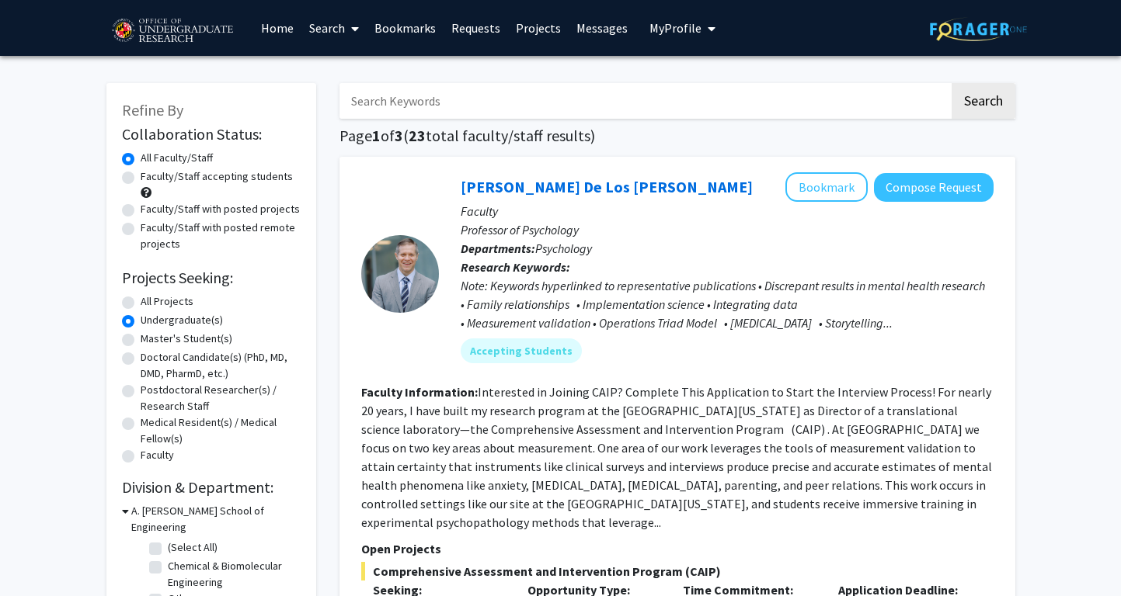
click at [151, 174] on input "Faculty/Staff accepting students" at bounding box center [146, 174] width 10 height 10
radio input "true"
click at [192, 242] on label "Faculty/Staff with posted remote projects" at bounding box center [221, 236] width 160 height 33
click at [151, 230] on input "Faculty/Staff with posted remote projects" at bounding box center [146, 225] width 10 height 10
radio input "true"
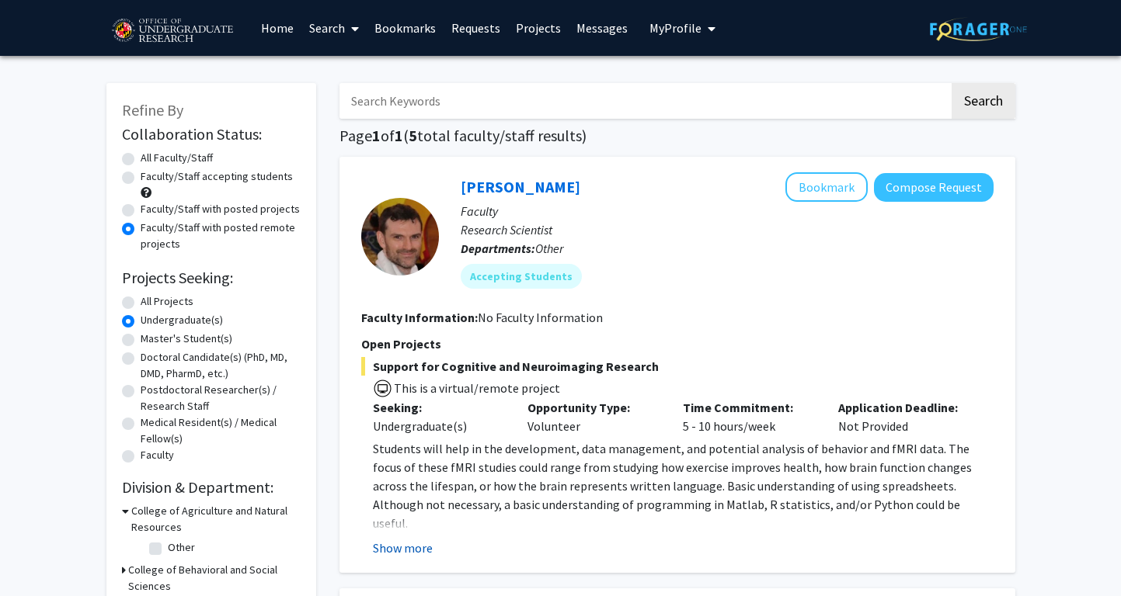
click at [419, 543] on button "Show more" at bounding box center [403, 548] width 60 height 19
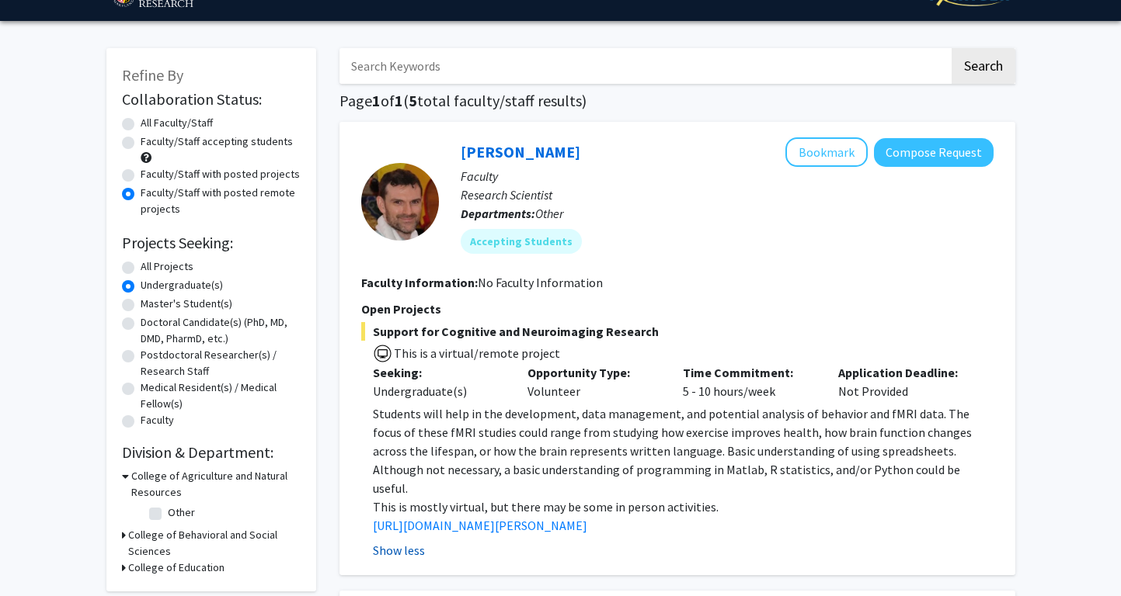
scroll to position [40, 0]
